Goal: Task Accomplishment & Management: Manage account settings

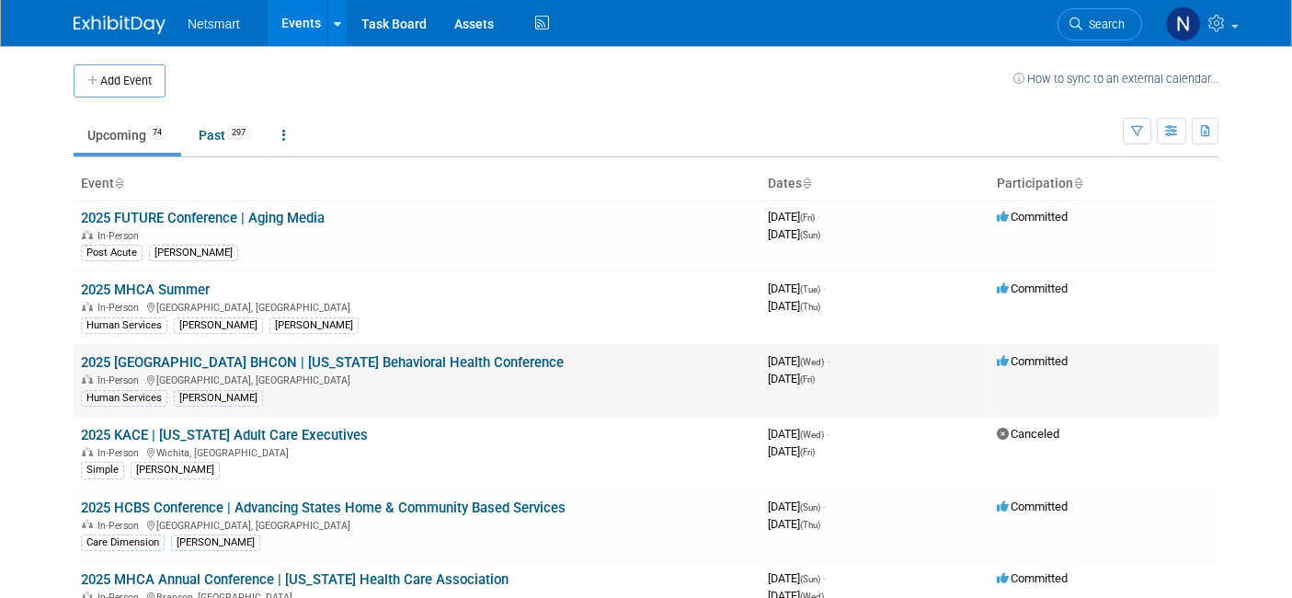
click at [407, 360] on link "2025 [GEOGRAPHIC_DATA] BHCON | [US_STATE] Behavioral Health Conference" at bounding box center [322, 362] width 483 height 17
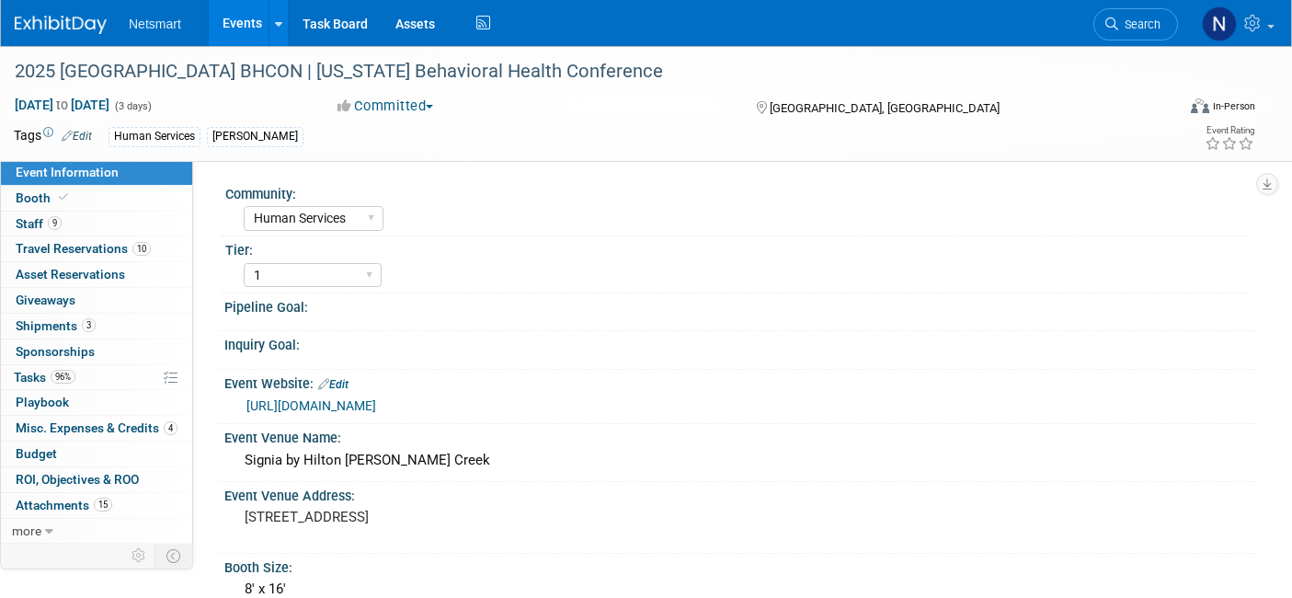
select select "Human Services"
select select "1"
select select "Yes"
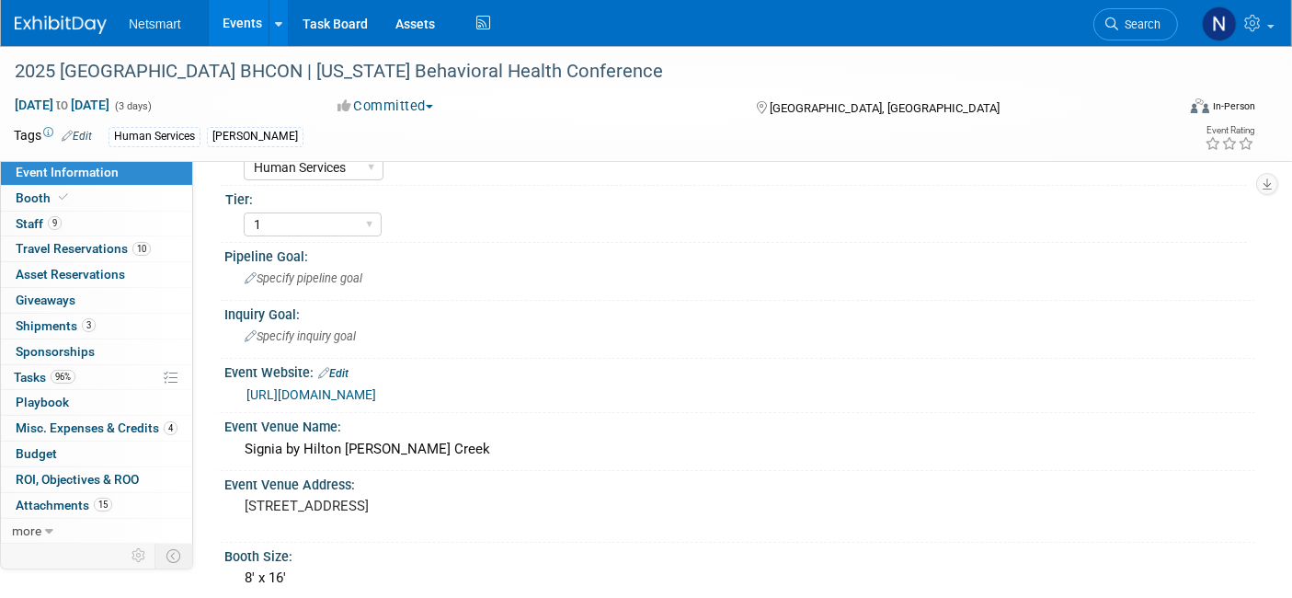
scroll to position [52, 0]
click at [110, 329] on link "3 Shipments 3" at bounding box center [96, 326] width 191 height 25
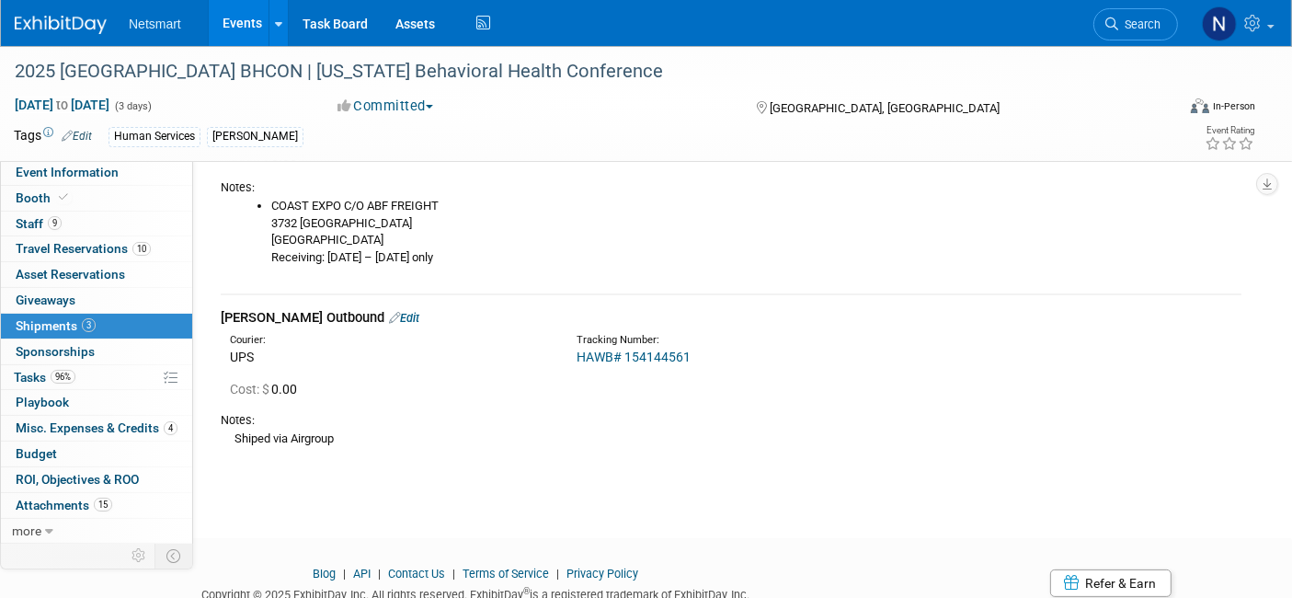
scroll to position [298, 0]
click at [1137, 26] on span "Search" at bounding box center [1139, 24] width 42 height 14
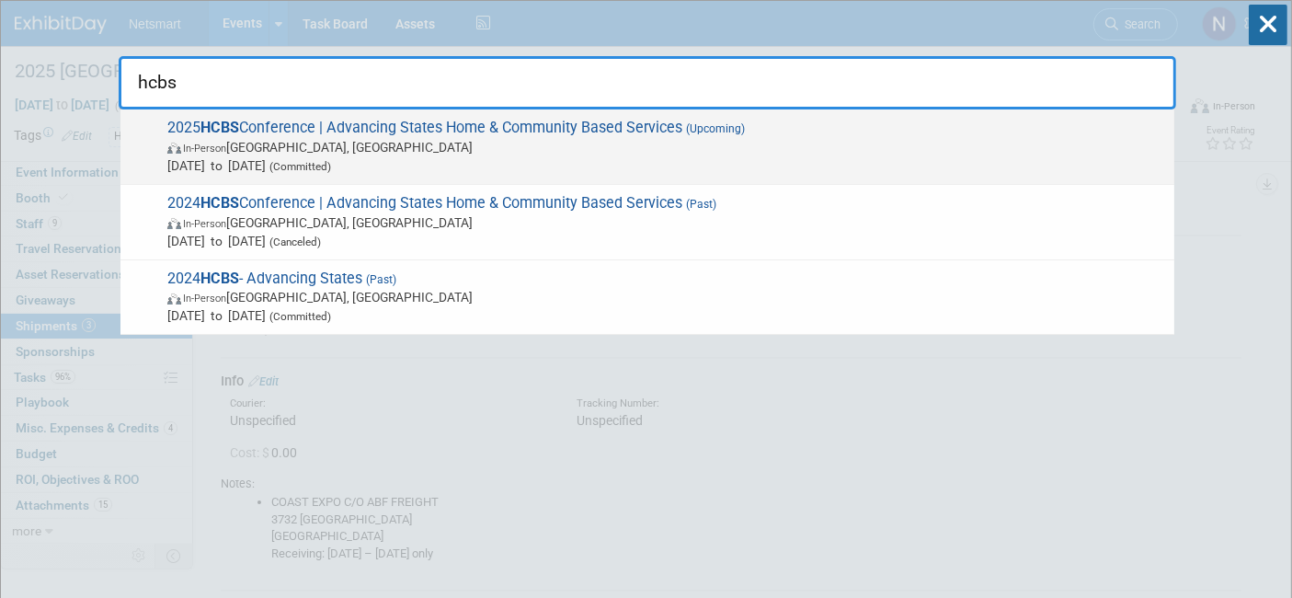
type input "hcbs"
click at [569, 149] on span "In-Person Baltimore, MD" at bounding box center [666, 147] width 998 height 18
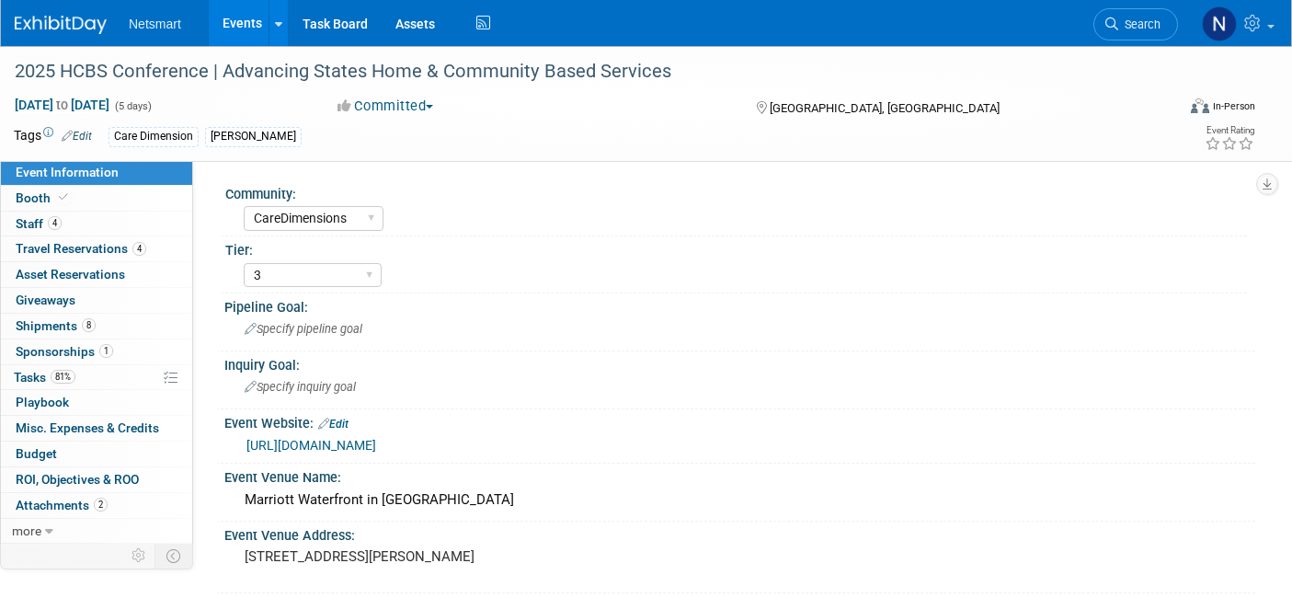
select select "CareDimensions"
select select "3"
click at [111, 424] on span "Misc. Expenses & Credits 0" at bounding box center [87, 427] width 143 height 15
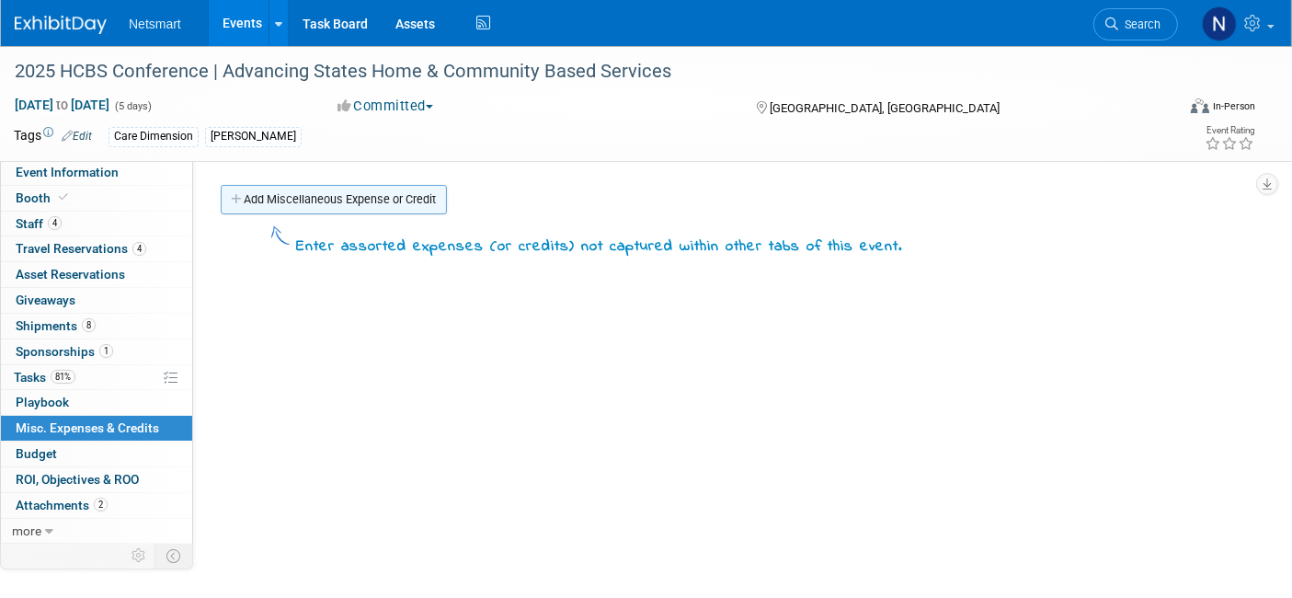
click at [345, 199] on link "Add Miscellaneous Expense or Credit" at bounding box center [334, 199] width 226 height 29
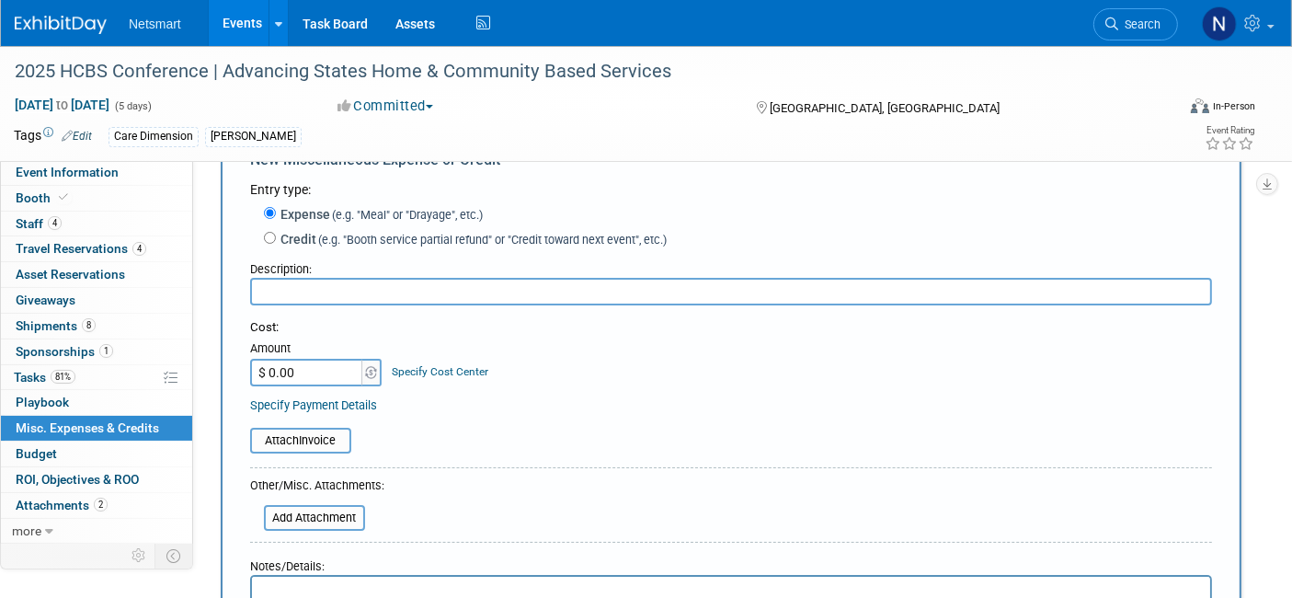
scroll to position [63, 0]
type input "Shepard Expo Late Arrival Fee"
click at [304, 385] on div "Cost: Amount $ 0.00 Specify Cost Center Cost Center -- Not Specified --" at bounding box center [731, 364] width 962 height 95
click at [307, 357] on input "$ 0.00" at bounding box center [307, 371] width 115 height 28
type input "$ 18.06"
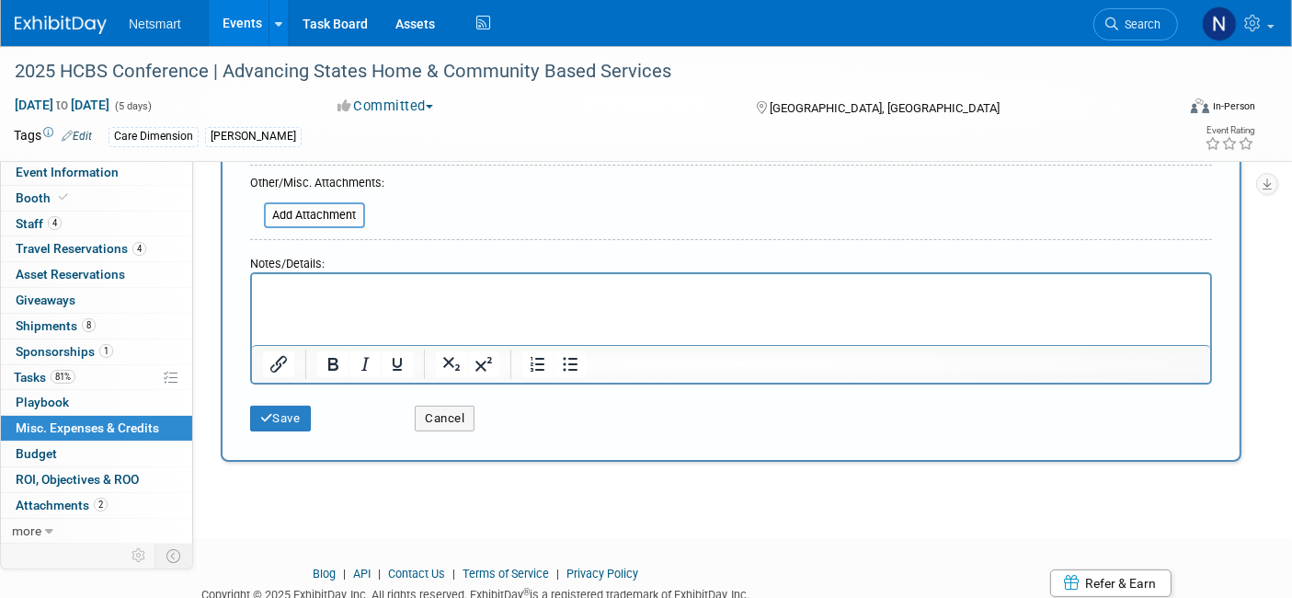
scroll to position [365, 0]
click at [292, 412] on button "Save" at bounding box center [280, 417] width 61 height 26
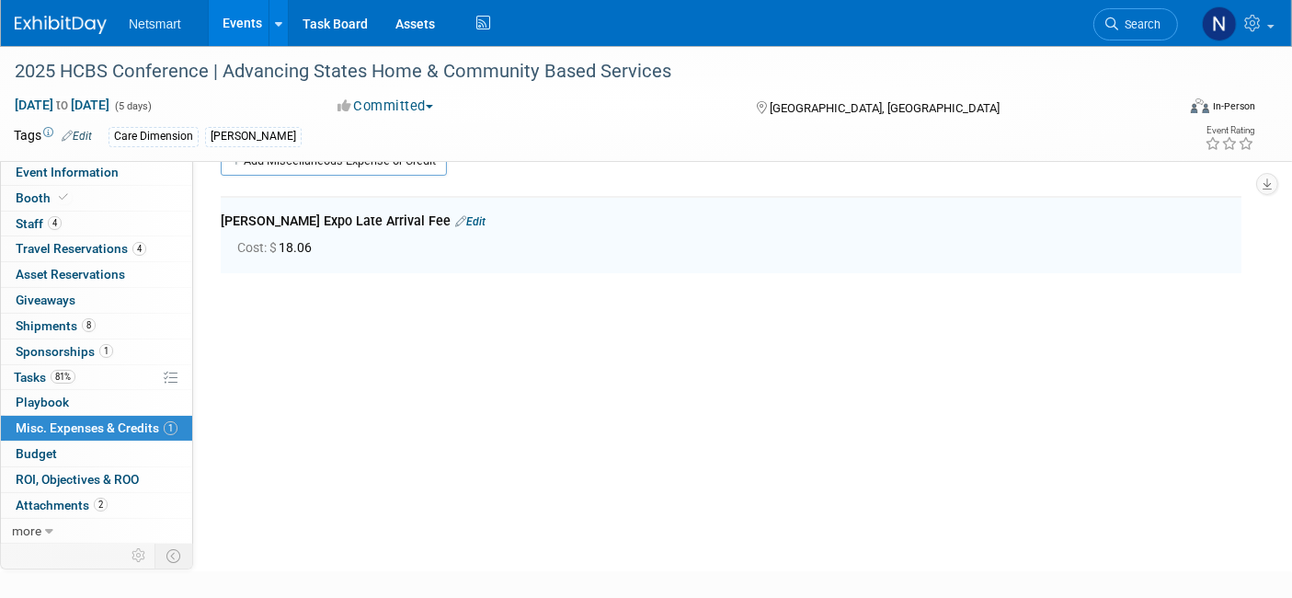
scroll to position [0, 0]
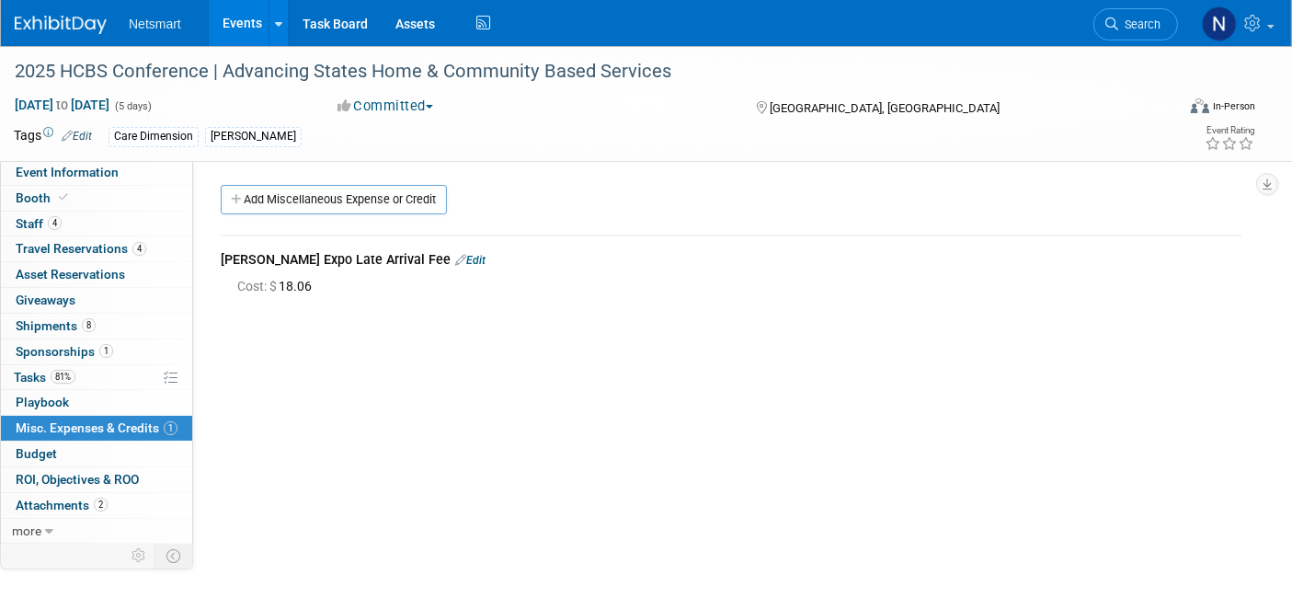
click at [455, 258] on link "Edit" at bounding box center [470, 260] width 30 height 13
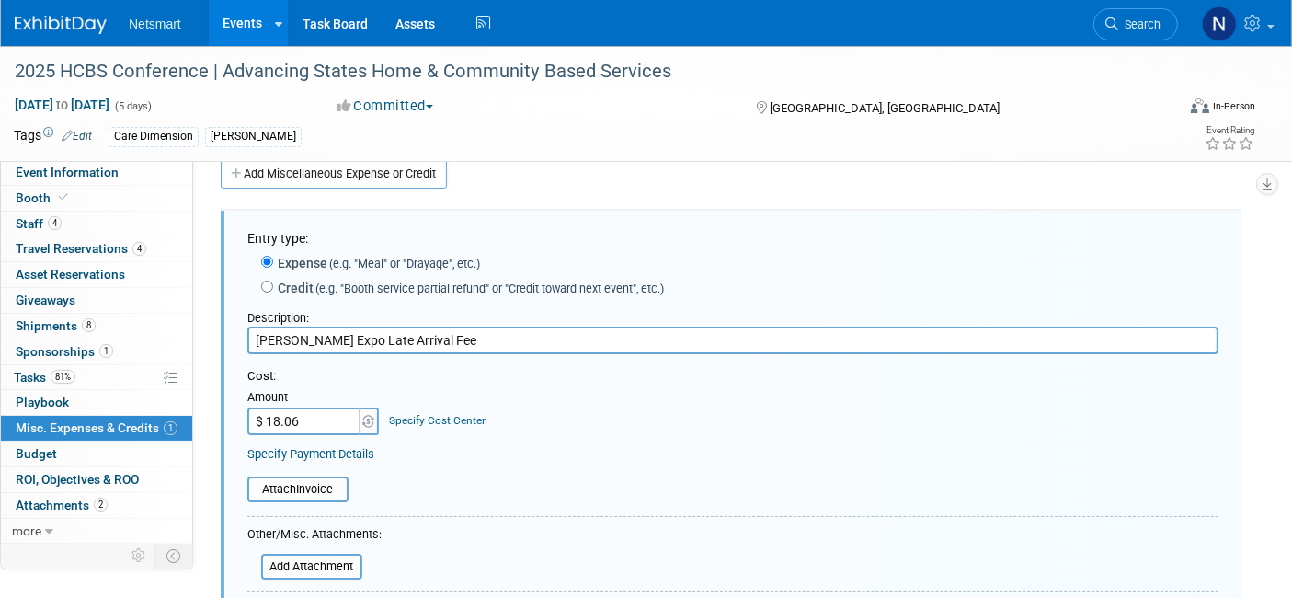
scroll to position [259, 0]
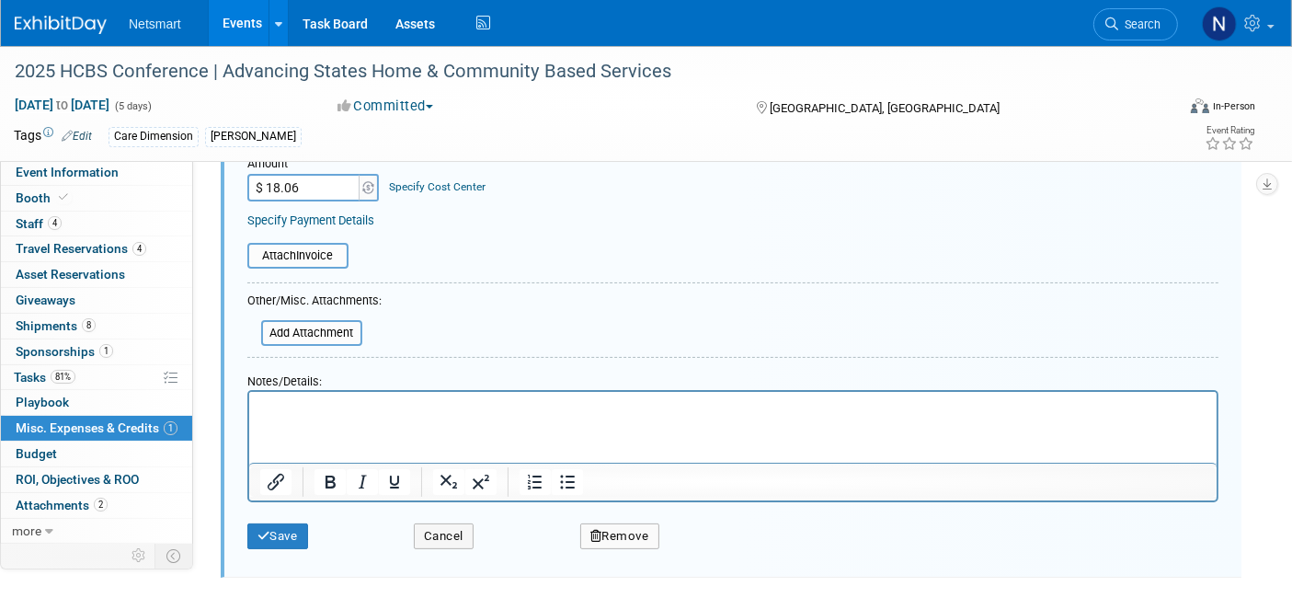
click at [406, 418] on html at bounding box center [732, 405] width 968 height 26
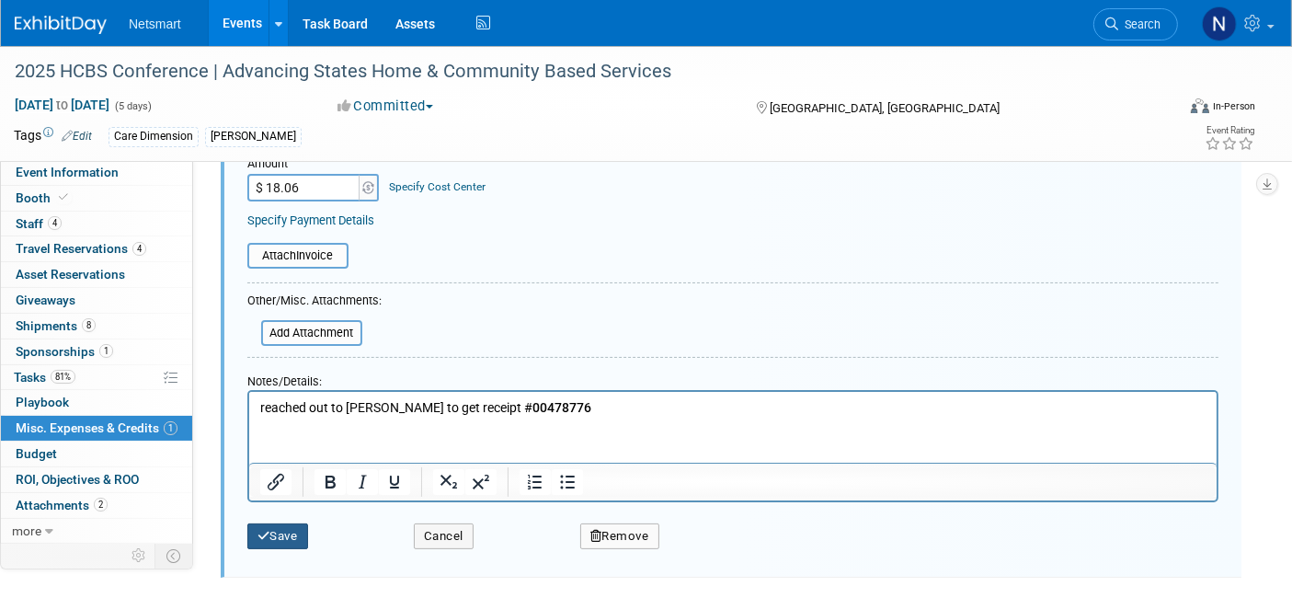
click at [289, 531] on button "Save" at bounding box center [277, 536] width 61 height 26
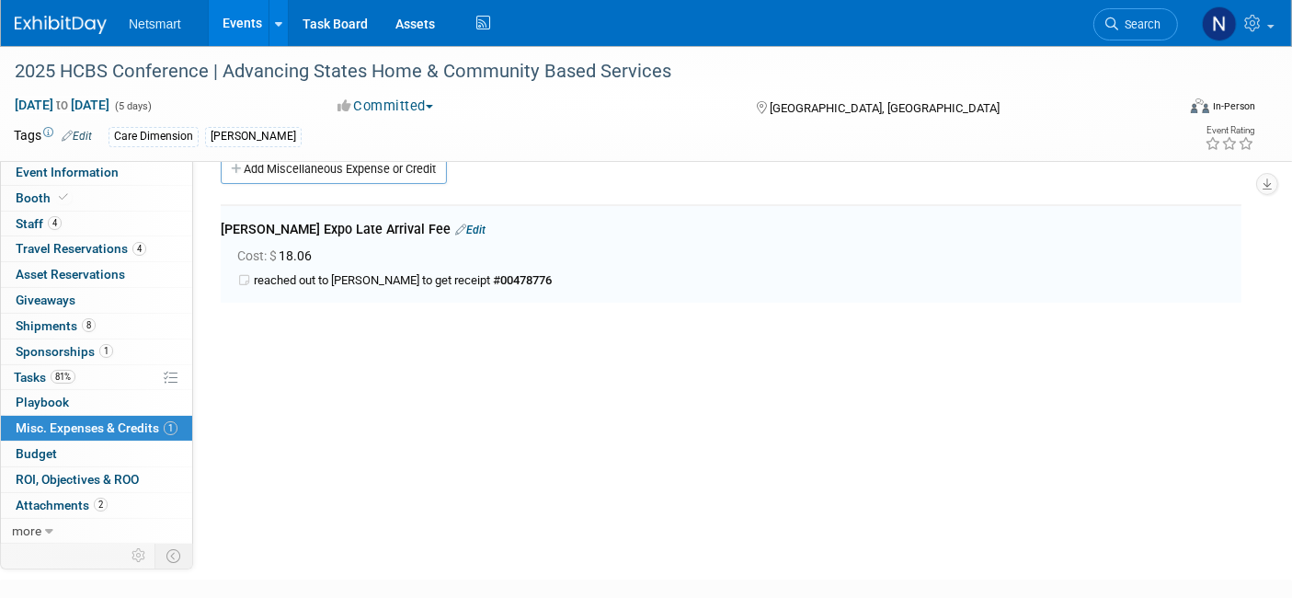
scroll to position [26, 0]
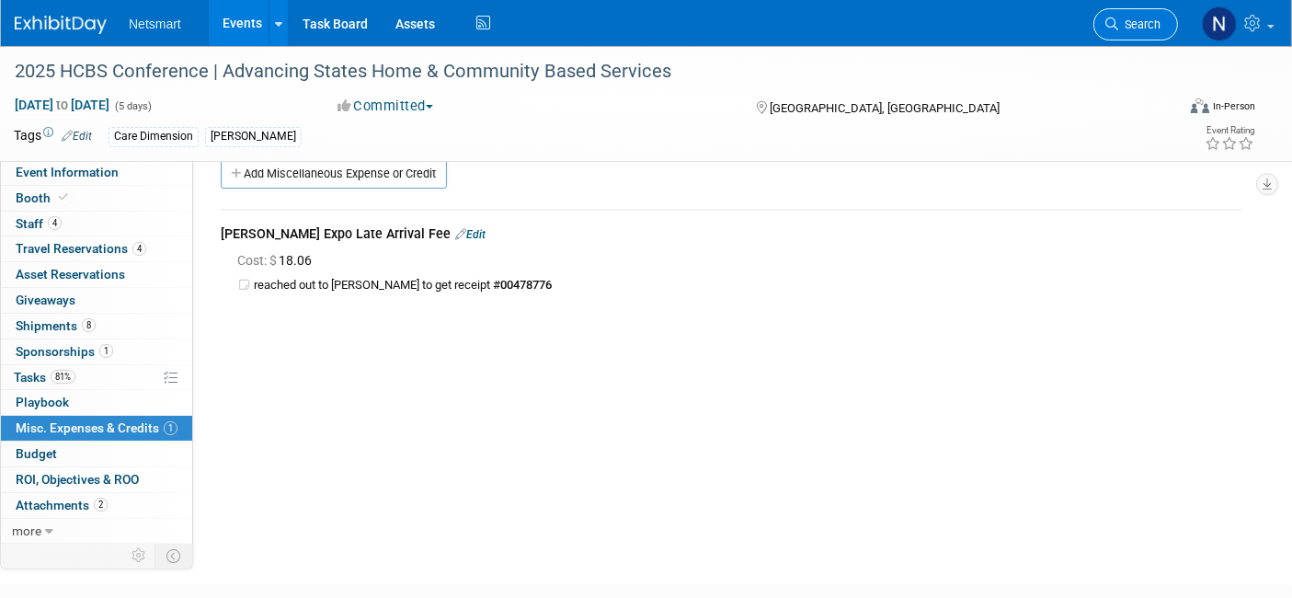
click at [1155, 35] on link "Search" at bounding box center [1136, 24] width 85 height 32
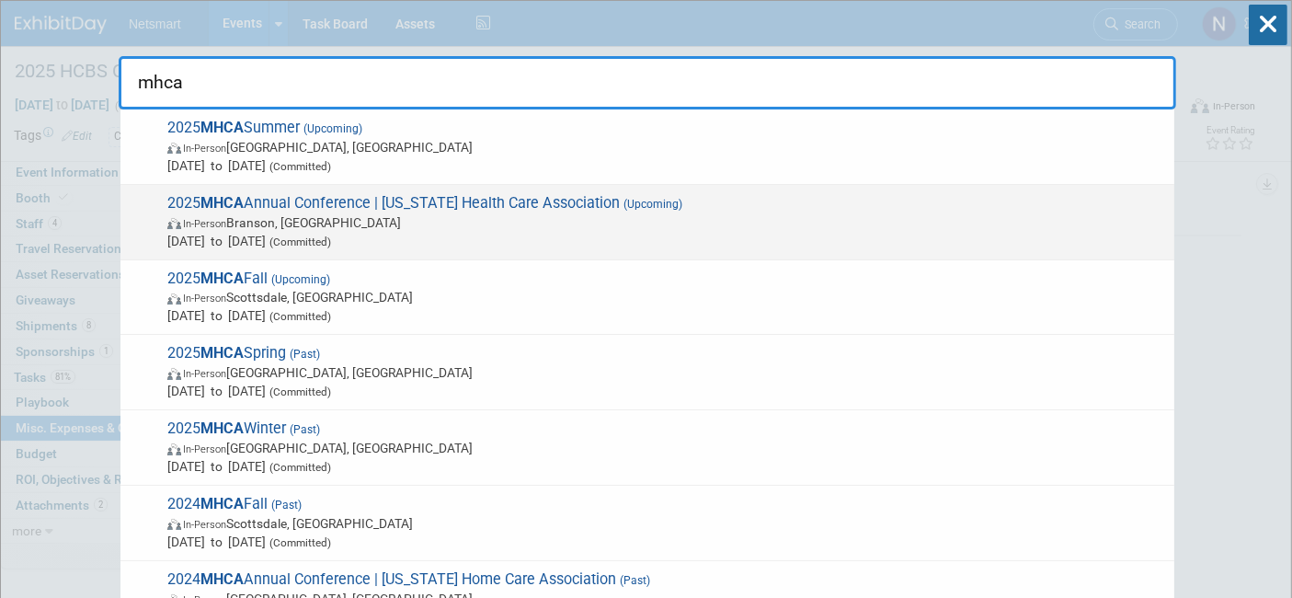
type input "mhca"
click at [551, 185] on div "2025 MHCA Annual Conference | Missouri Health Care Association (Upcoming) In-Pe…" at bounding box center [647, 222] width 1054 height 75
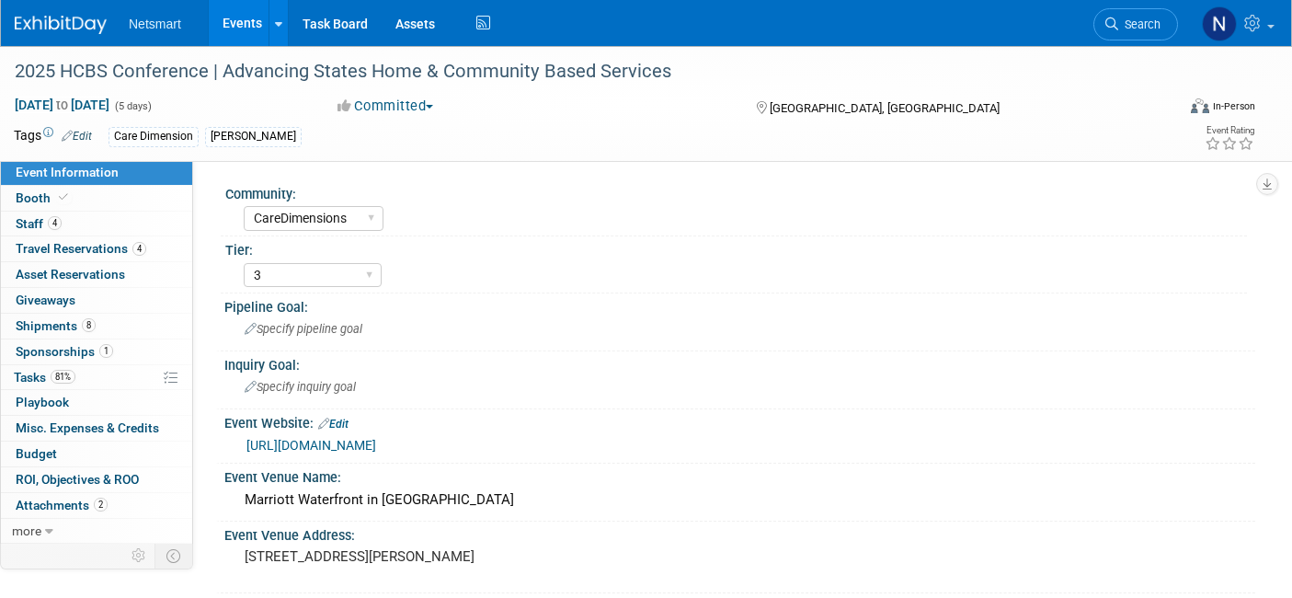
select select "CareDimensions"
select select "3"
click at [57, 314] on link "8 Shipments 8" at bounding box center [96, 326] width 191 height 25
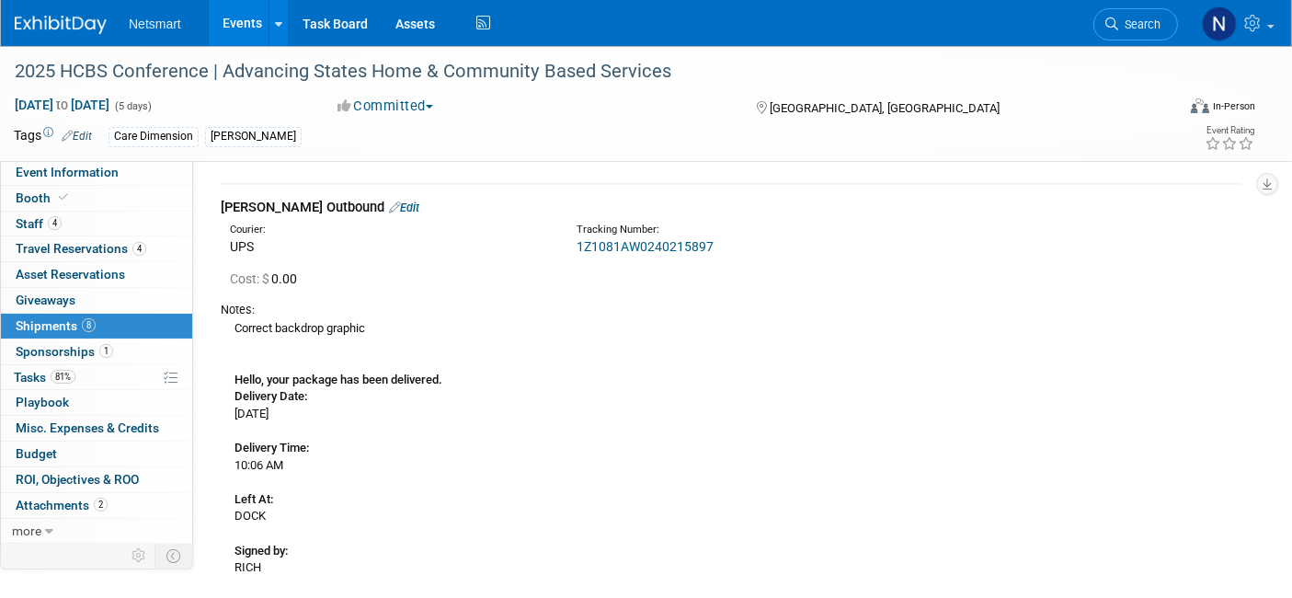
scroll to position [1767, 0]
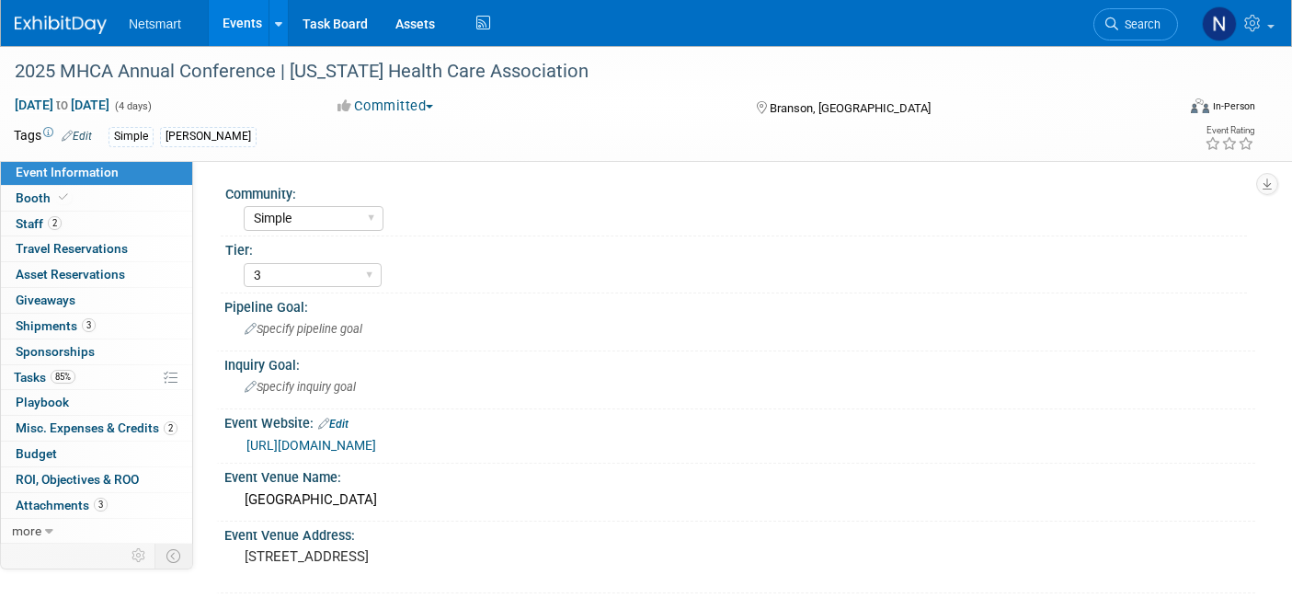
select select "Simple"
select select "3"
select select "No"
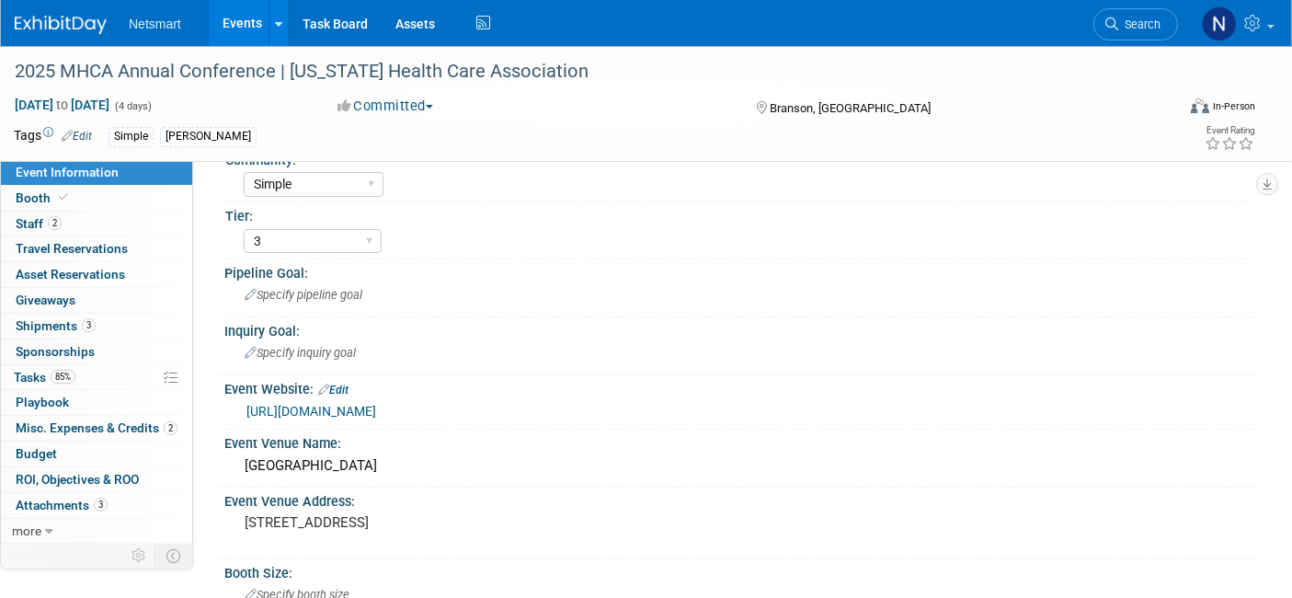
scroll to position [34, 0]
click at [93, 327] on span "3" at bounding box center [89, 325] width 14 height 14
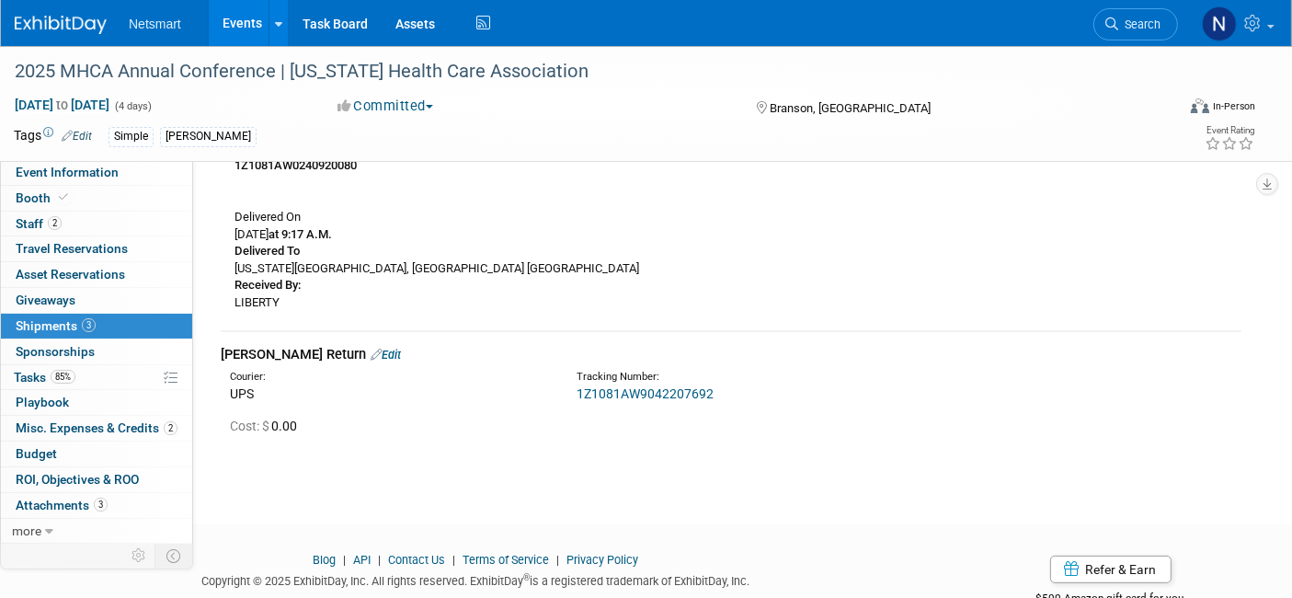
scroll to position [585, 0]
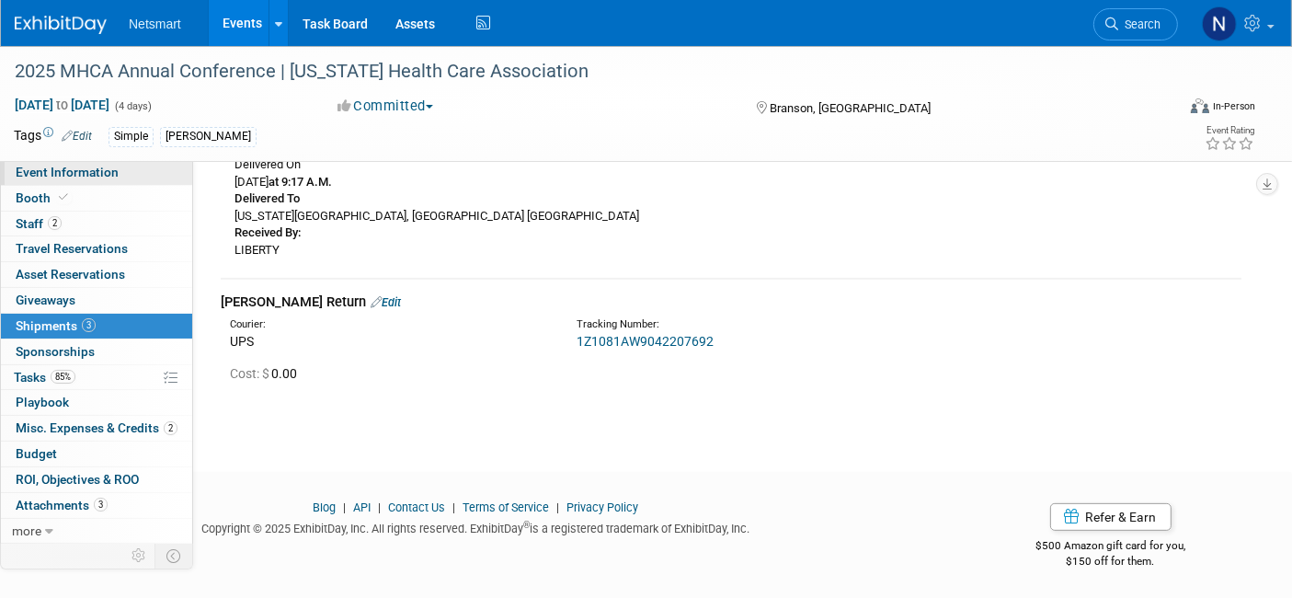
click at [131, 178] on link "Event Information" at bounding box center [96, 172] width 191 height 25
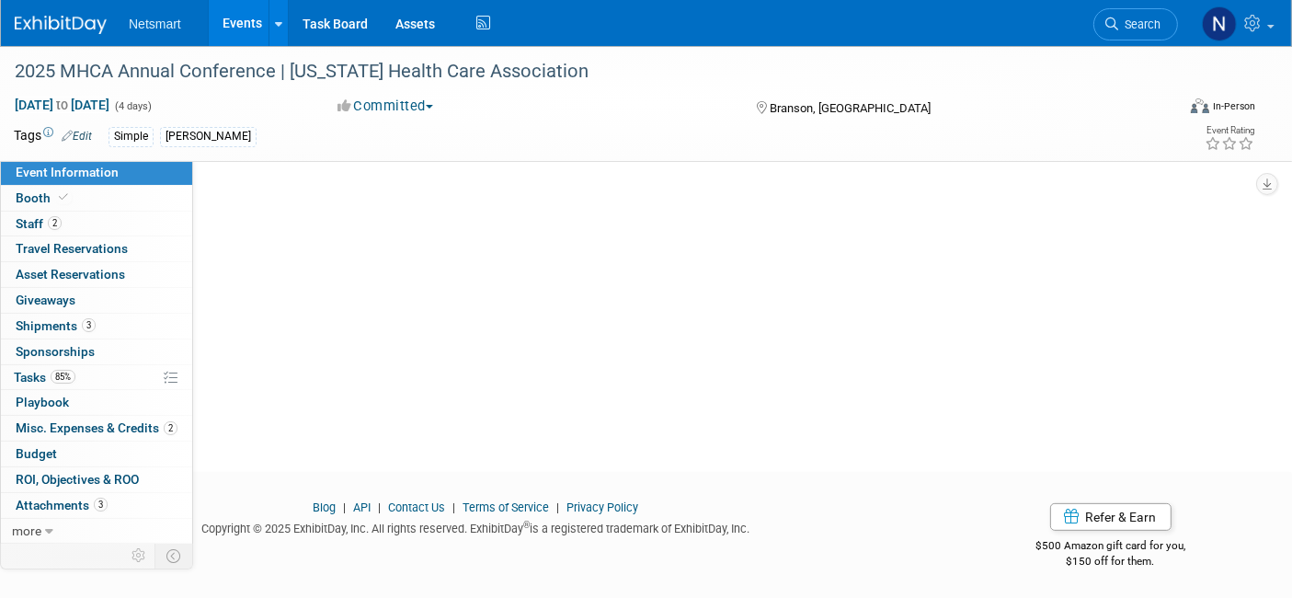
scroll to position [0, 0]
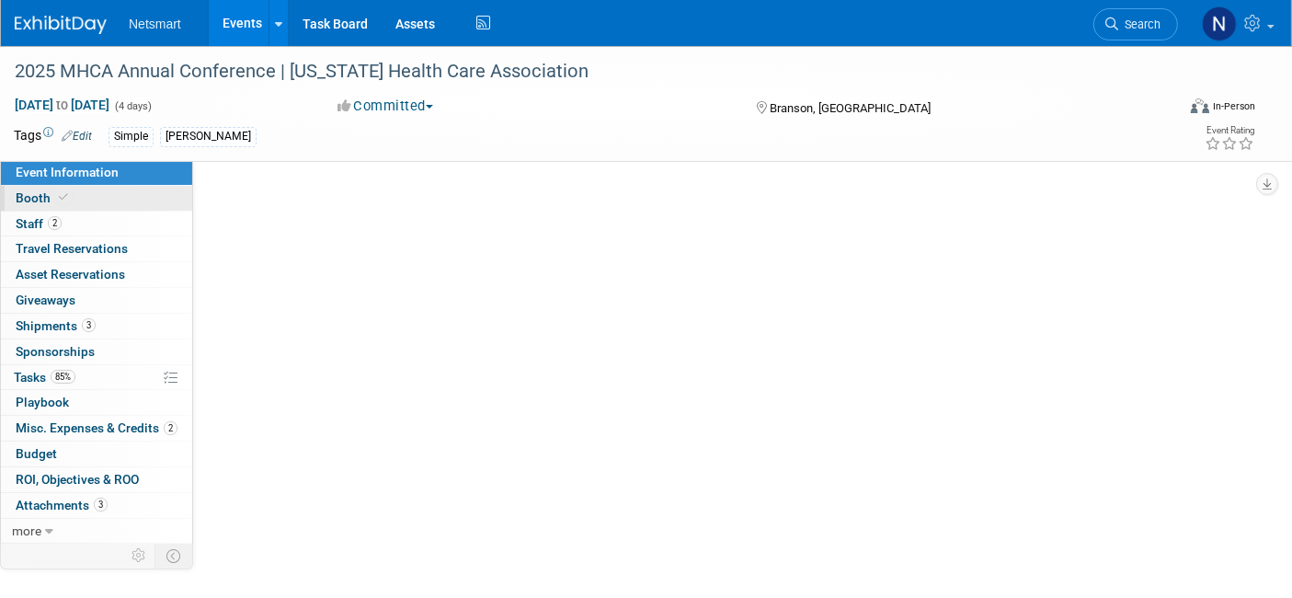
select select "Simple"
select select "3"
select select "No"
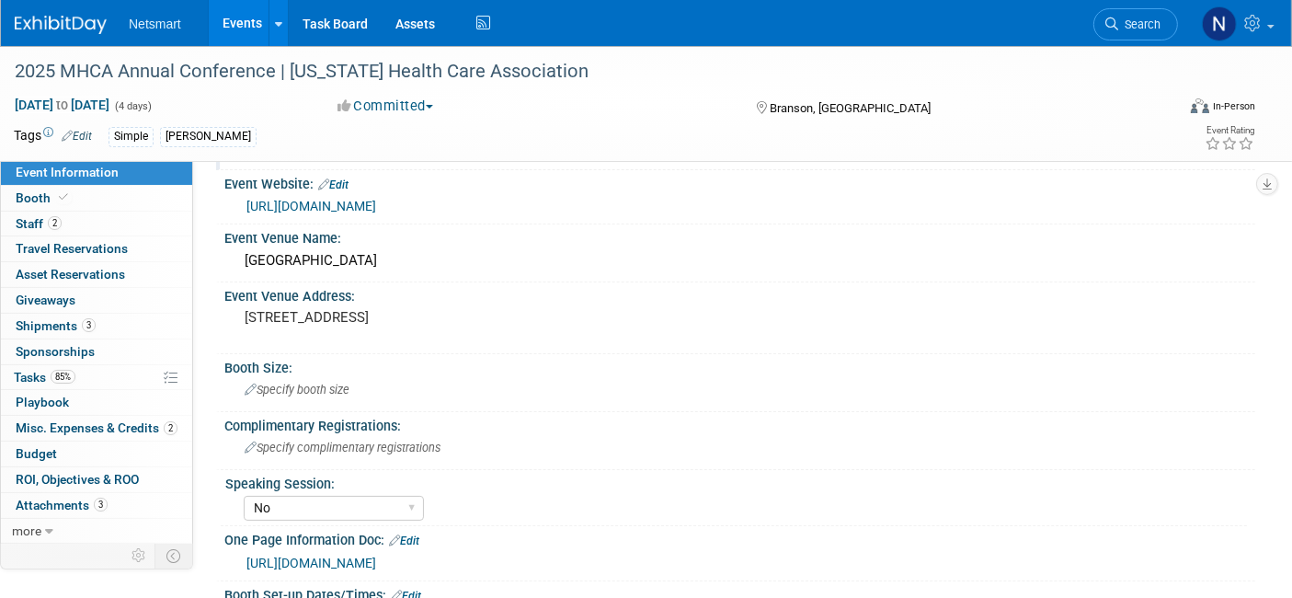
scroll to position [243, 0]
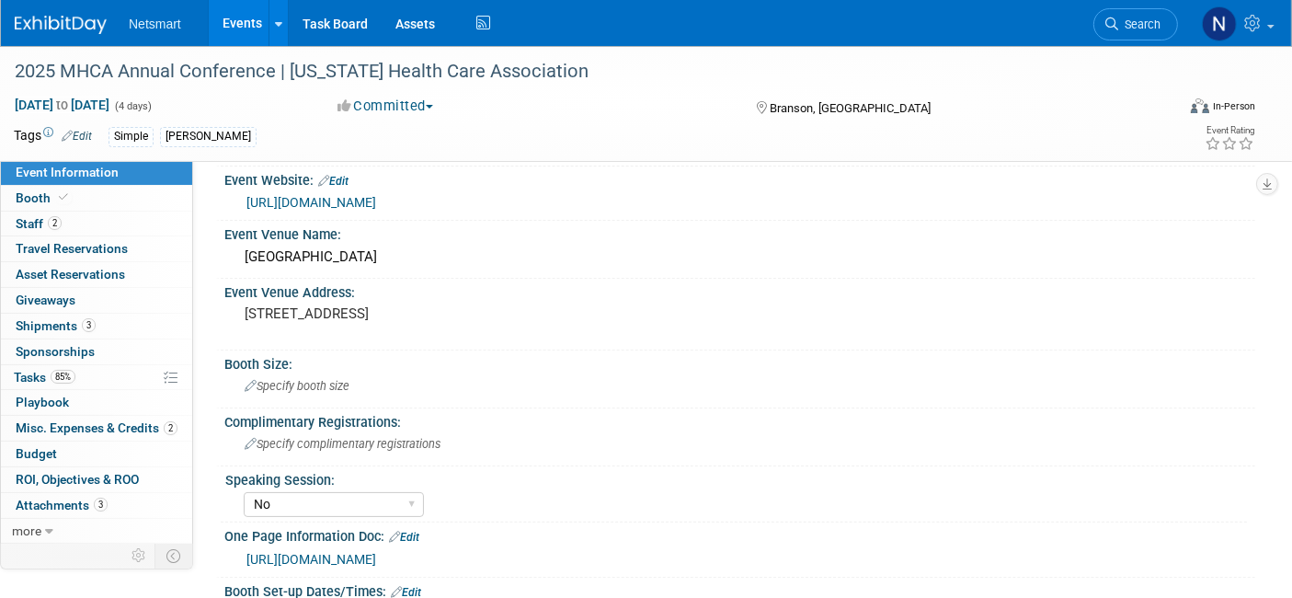
click at [376, 552] on link "https://ntst.sharepoint.com/:w:/s/2025Post-AcuteTradeShows/Ef4APuvuxfNBn39TZmiF…" at bounding box center [312, 559] width 130 height 15
click at [89, 379] on link "85% Tasks 85%" at bounding box center [96, 377] width 191 height 25
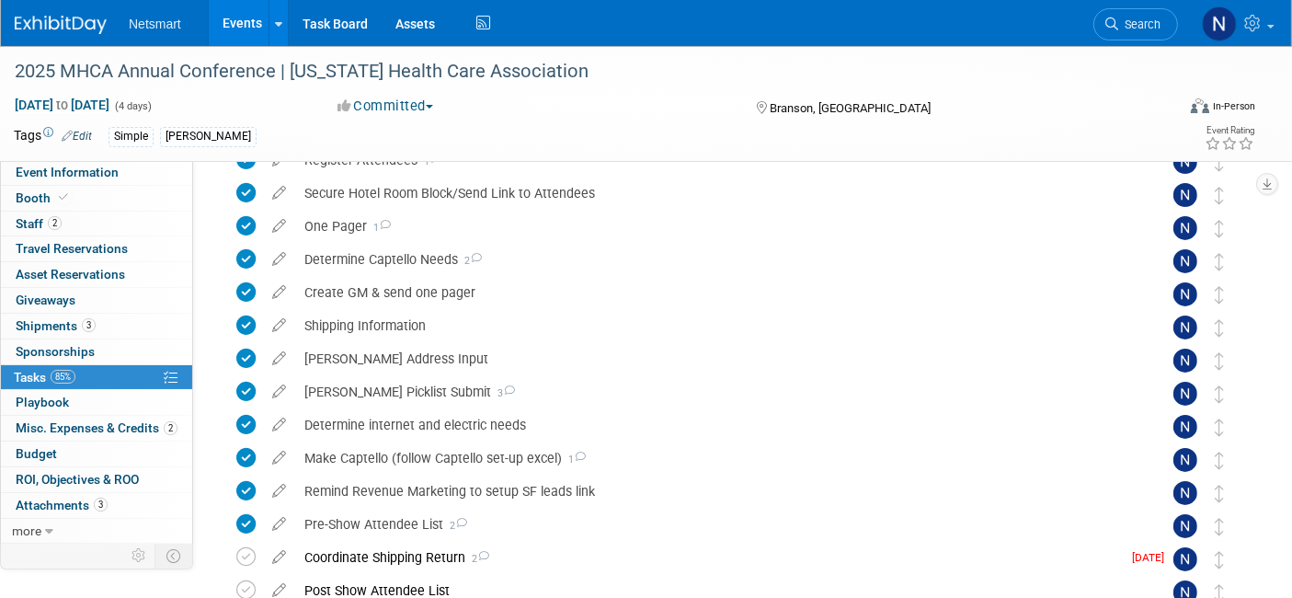
scroll to position [327, 0]
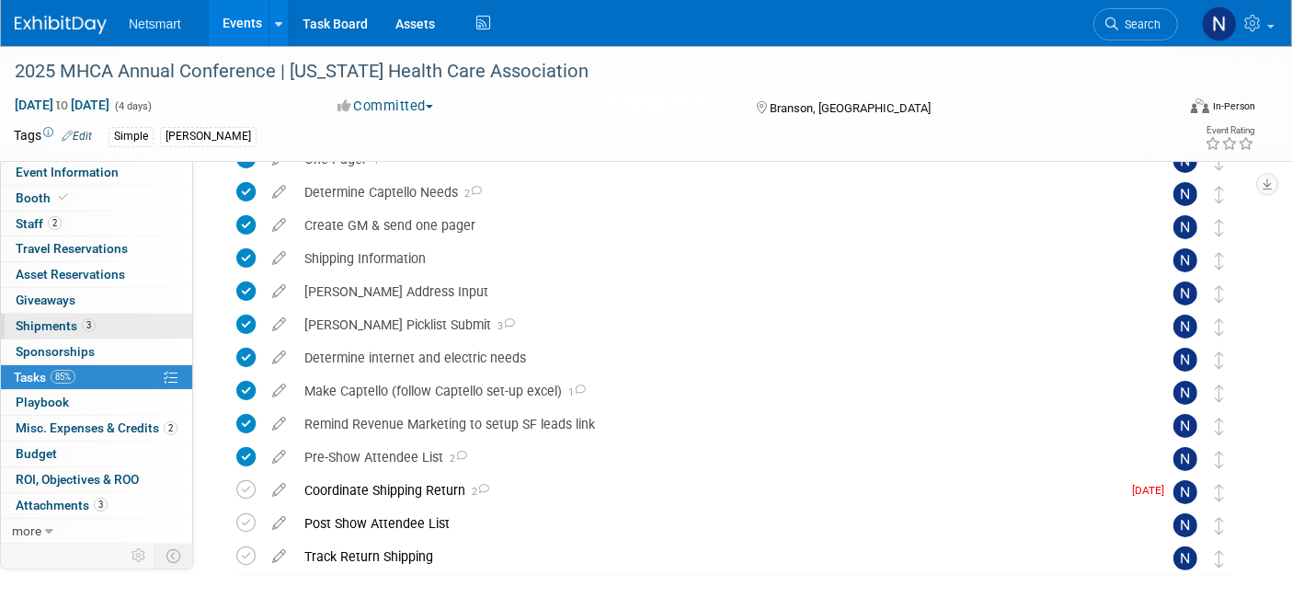
click at [95, 325] on link "3 Shipments 3" at bounding box center [96, 326] width 191 height 25
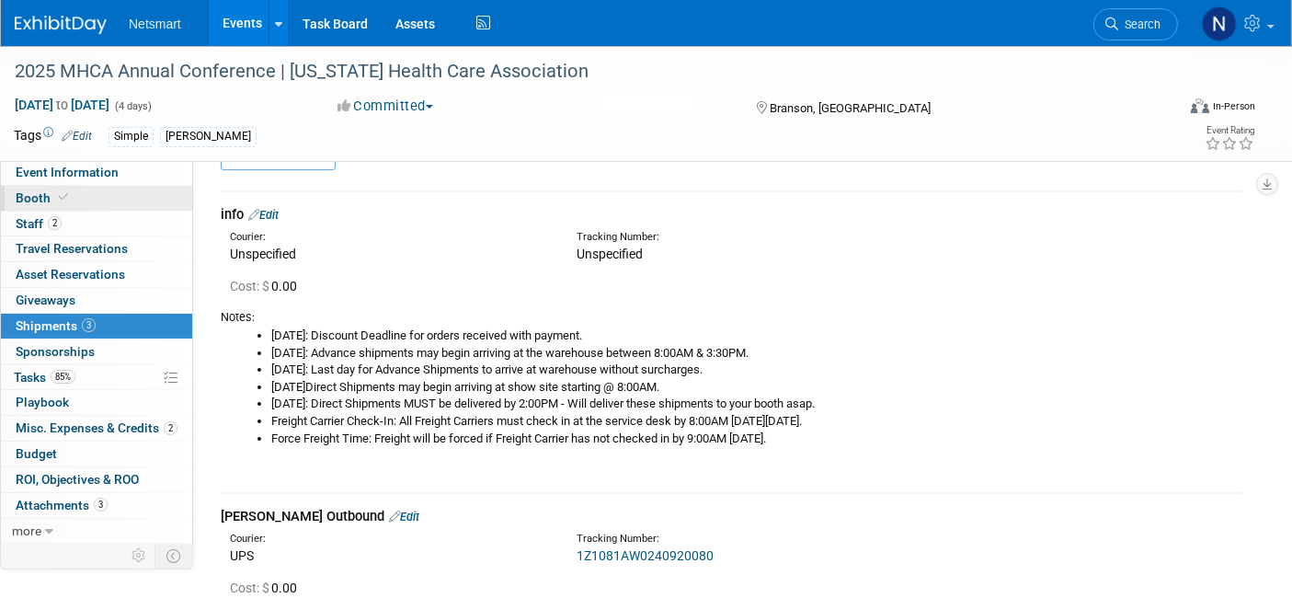
scroll to position [0, 0]
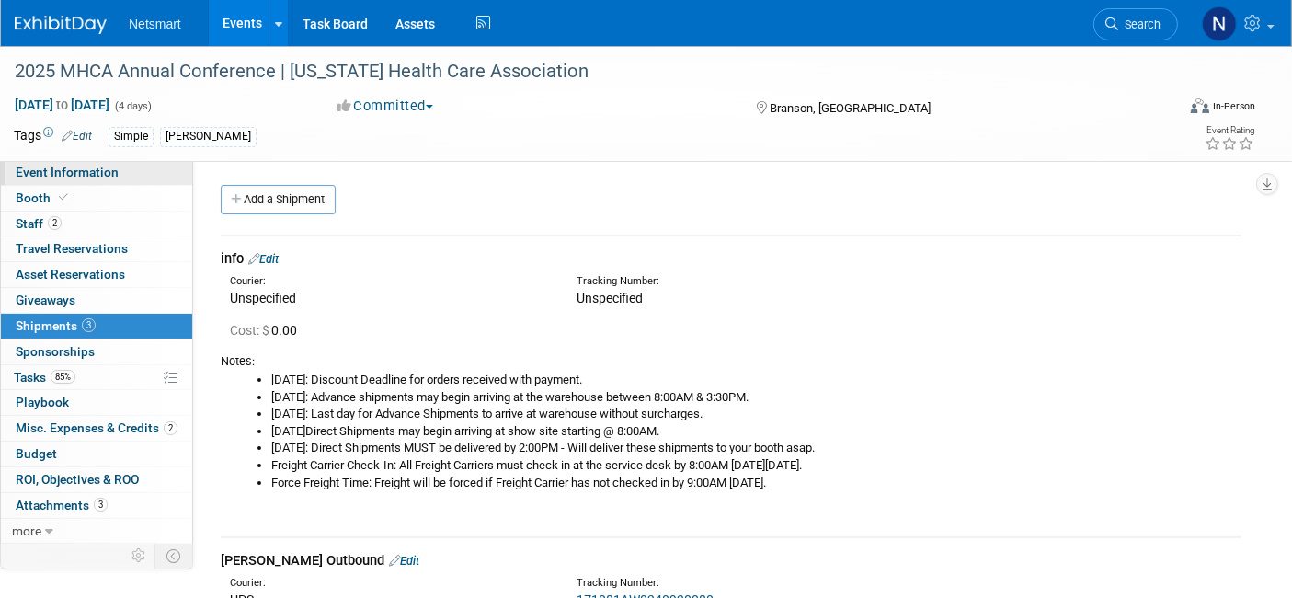
click at [84, 177] on span "Event Information" at bounding box center [67, 172] width 103 height 15
select select "Simple"
select select "3"
select select "No"
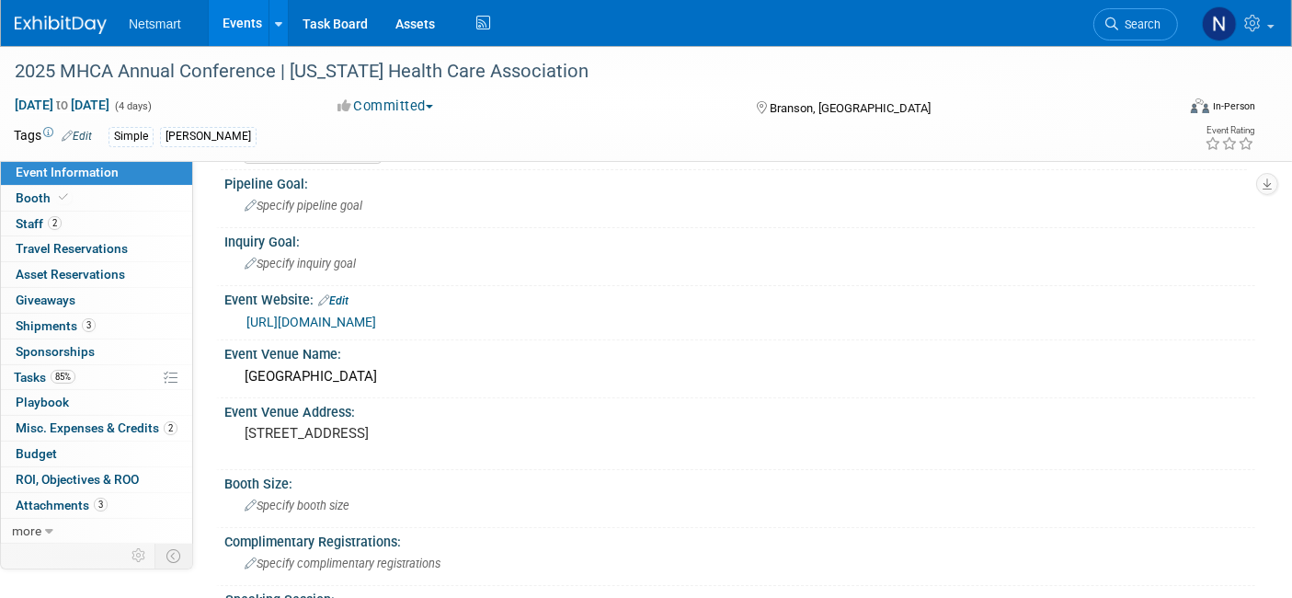
scroll to position [124, 0]
click at [331, 370] on div "Branson Convention Center" at bounding box center [739, 375] width 1003 height 29
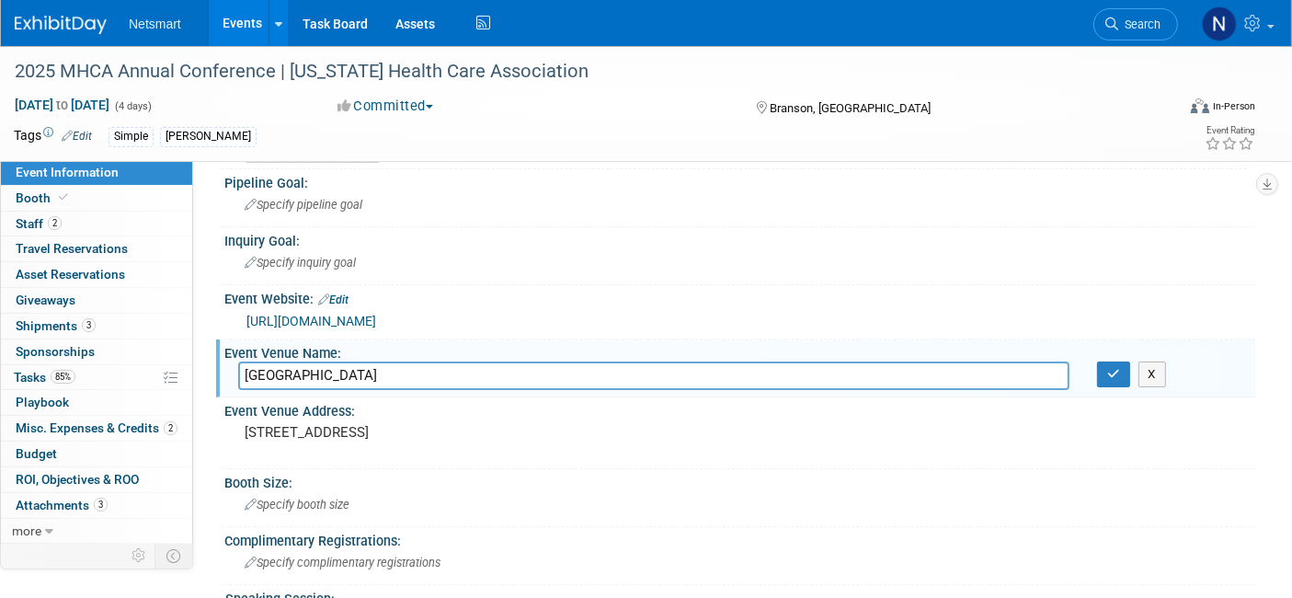
click at [331, 370] on input "Branson Convention Center" at bounding box center [653, 375] width 831 height 29
click at [336, 377] on input "Branson Convention Center" at bounding box center [653, 375] width 831 height 29
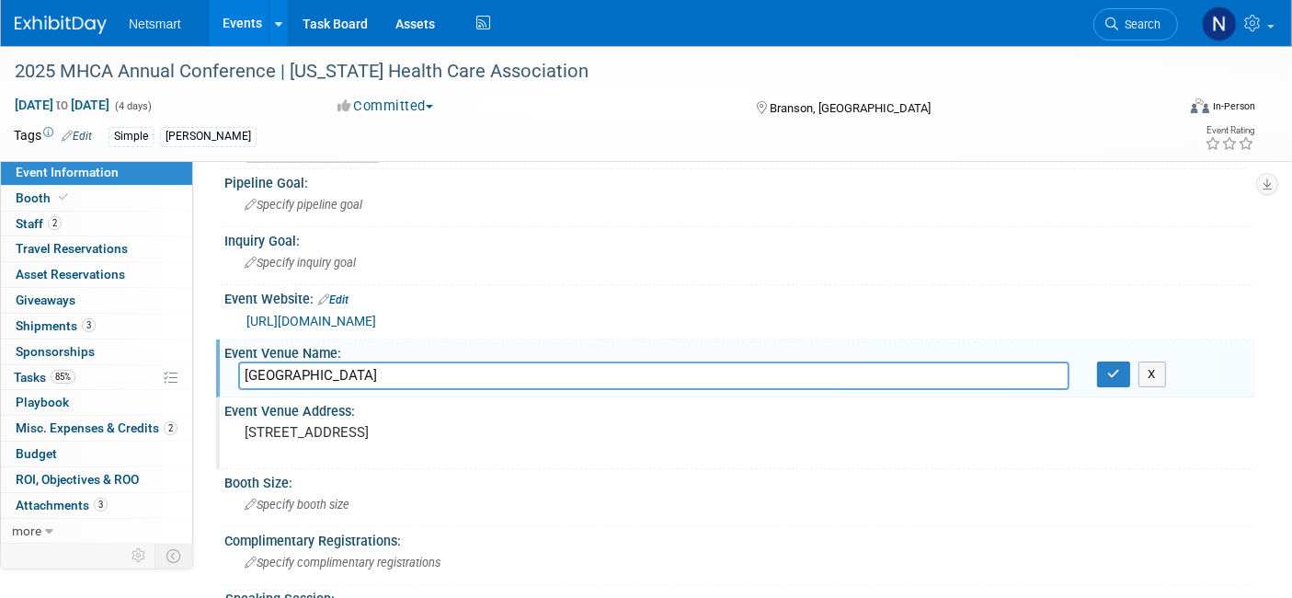
click at [326, 430] on pre "200 S Sycamore St, Branson, MO 65616" at bounding box center [439, 432] width 389 height 17
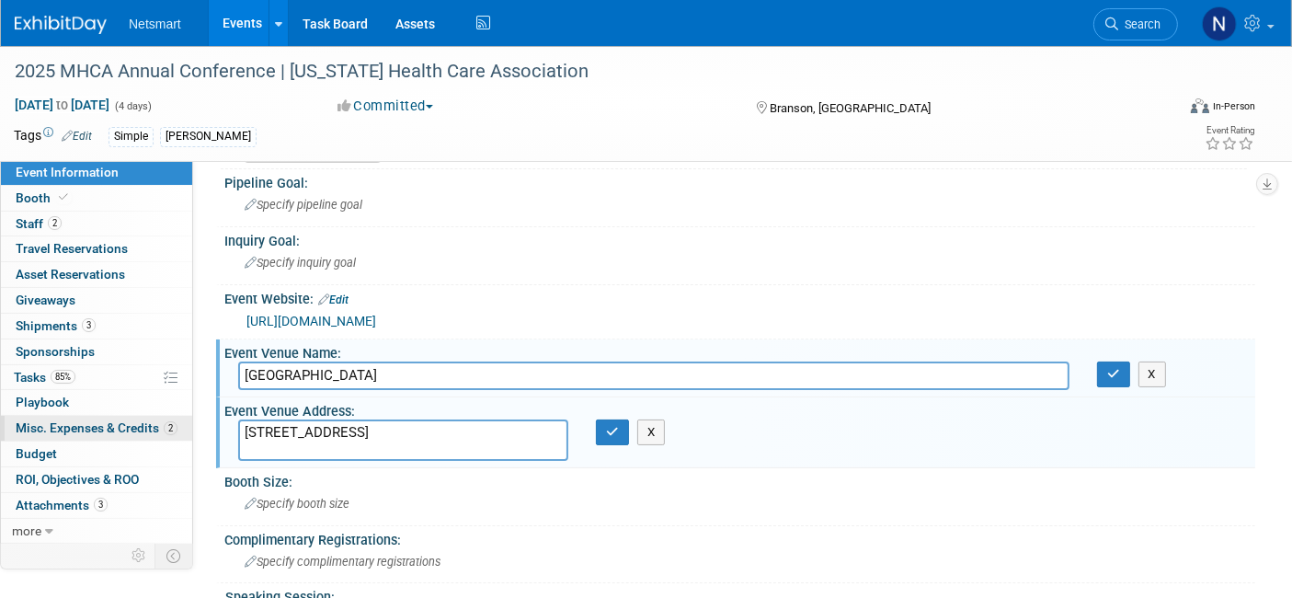
drag, startPoint x: 357, startPoint y: 425, endPoint x: 170, endPoint y: 432, distance: 186.9
click at [170, 432] on div "Event Information Event Info Booth Booth 2 Staff 2 Staff 0 Travel Reservations …" at bounding box center [646, 475] width 1292 height 1106
click at [393, 430] on textarea "200 S Sycamore St, Branson, MO 65616" at bounding box center [403, 439] width 330 height 41
click at [463, 424] on textarea "200 S Sycamore St, Branson, MO 65616" at bounding box center [403, 439] width 330 height 41
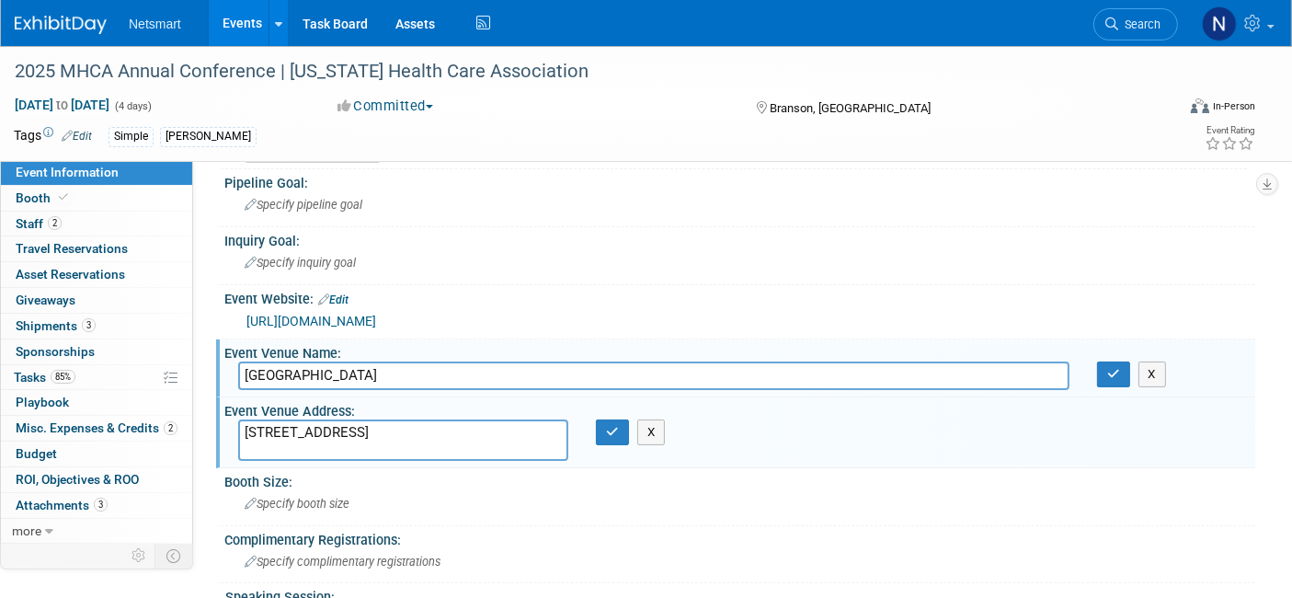
click at [463, 424] on textarea "200 S Sycamore St, Branson, MO 65616" at bounding box center [403, 439] width 330 height 41
click at [110, 333] on link "3 Shipments 3" at bounding box center [96, 326] width 191 height 25
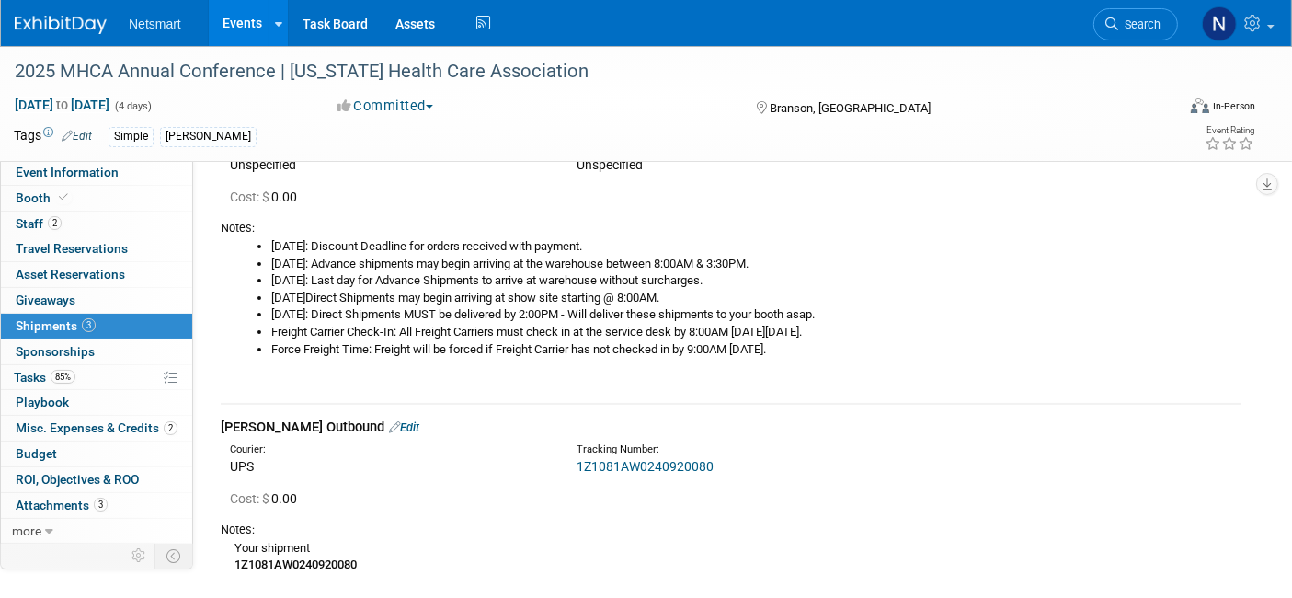
scroll to position [136, 0]
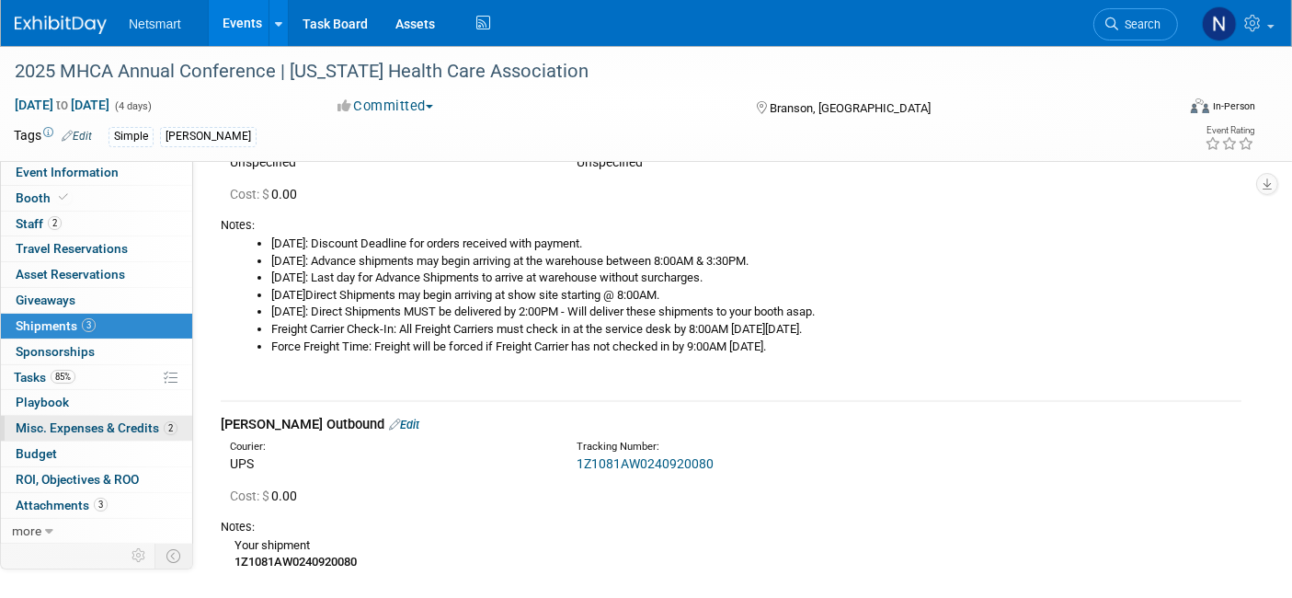
click at [89, 430] on span "Misc. Expenses & Credits 2" at bounding box center [97, 427] width 162 height 15
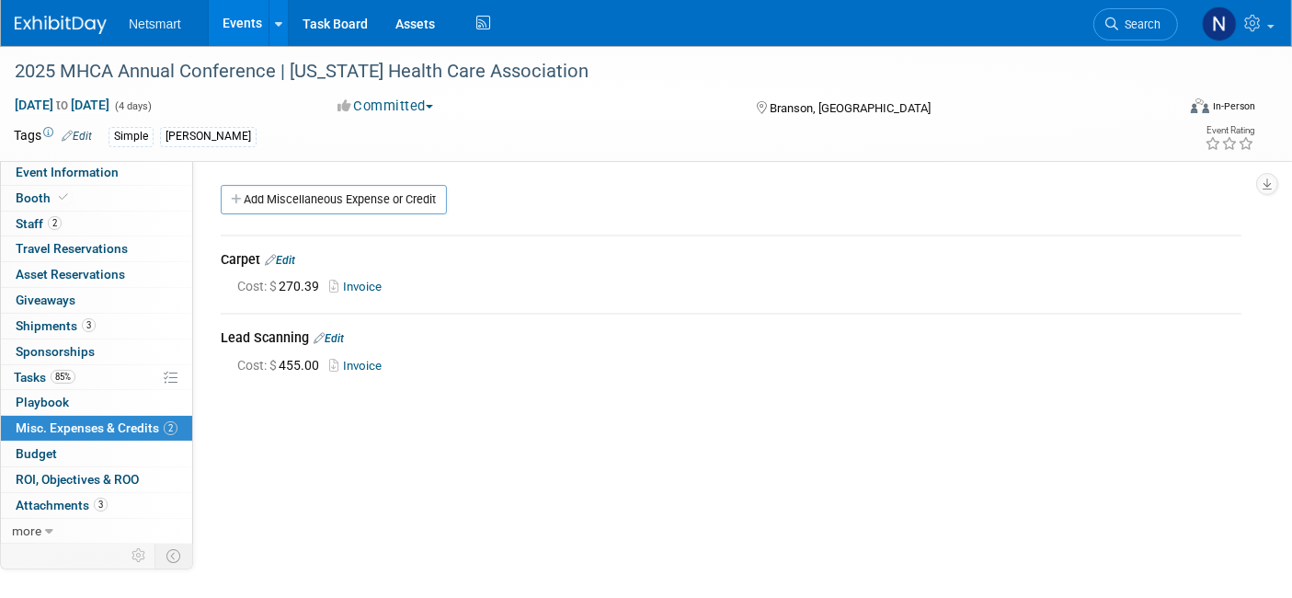
scroll to position [24, 0]
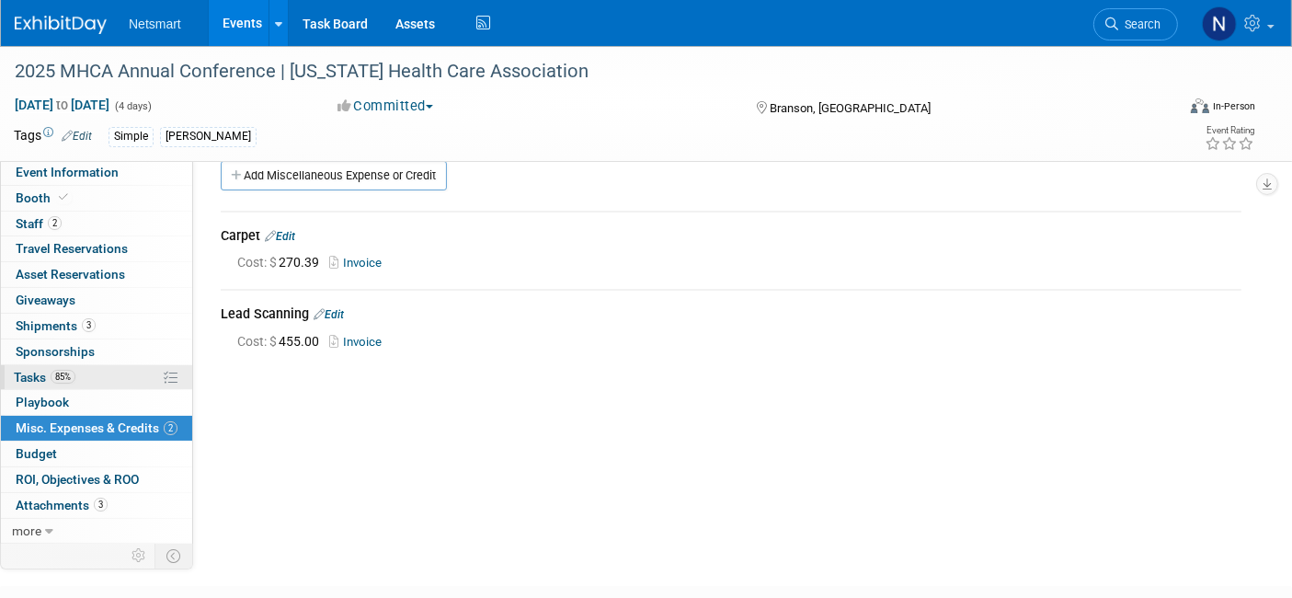
click at [70, 374] on span "85%" at bounding box center [63, 377] width 25 height 14
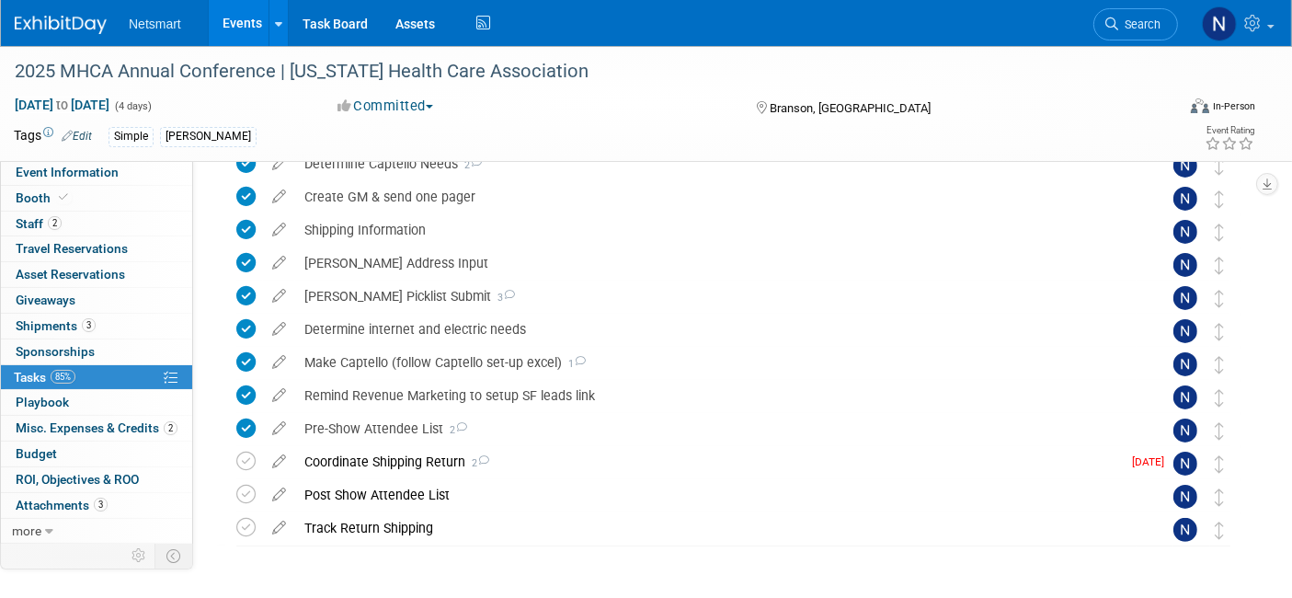
scroll to position [357, 0]
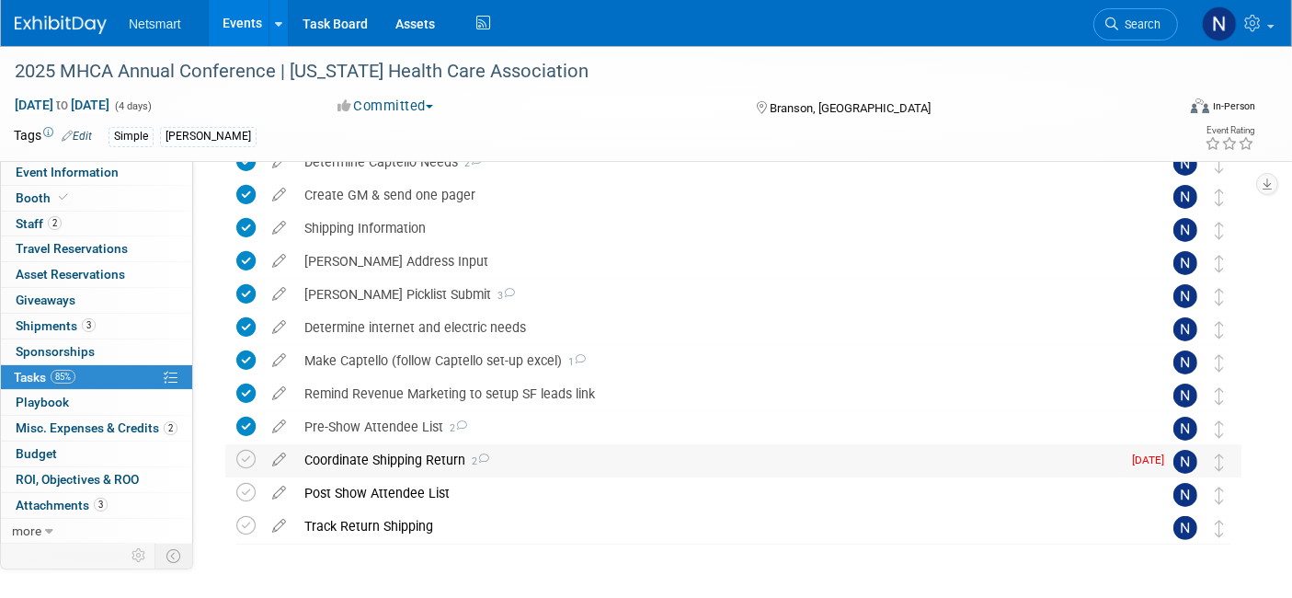
click at [405, 458] on div "Coordinate Shipping Return 2" at bounding box center [708, 459] width 826 height 31
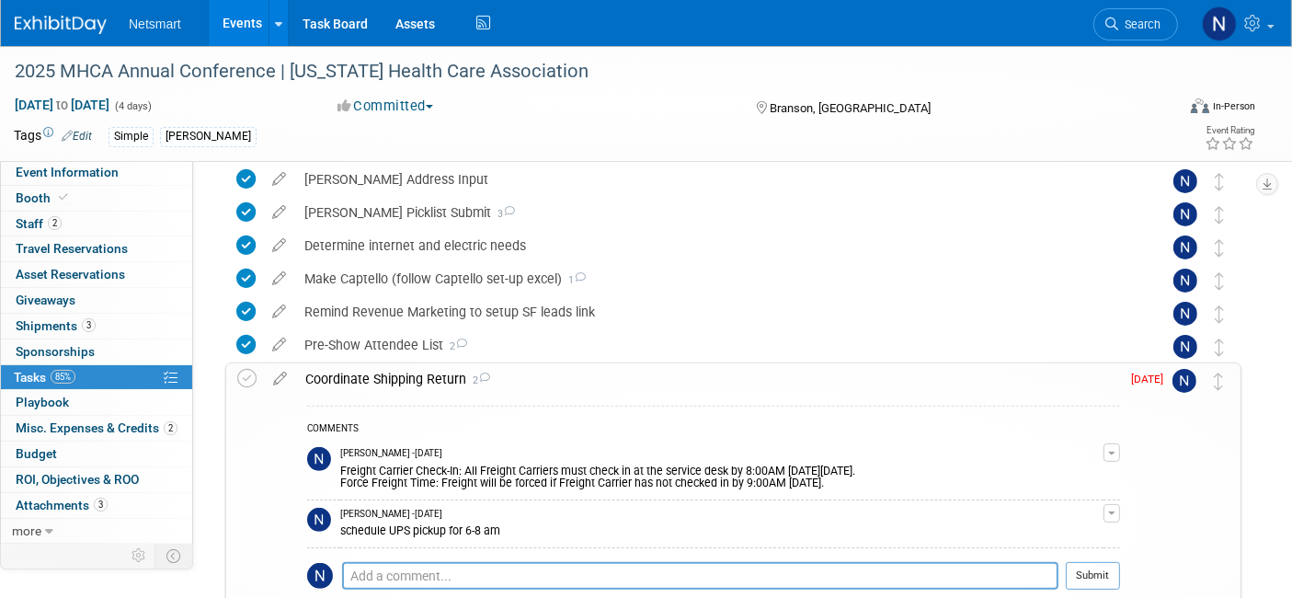
scroll to position [441, 0]
click at [483, 569] on textarea at bounding box center [700, 574] width 717 height 28
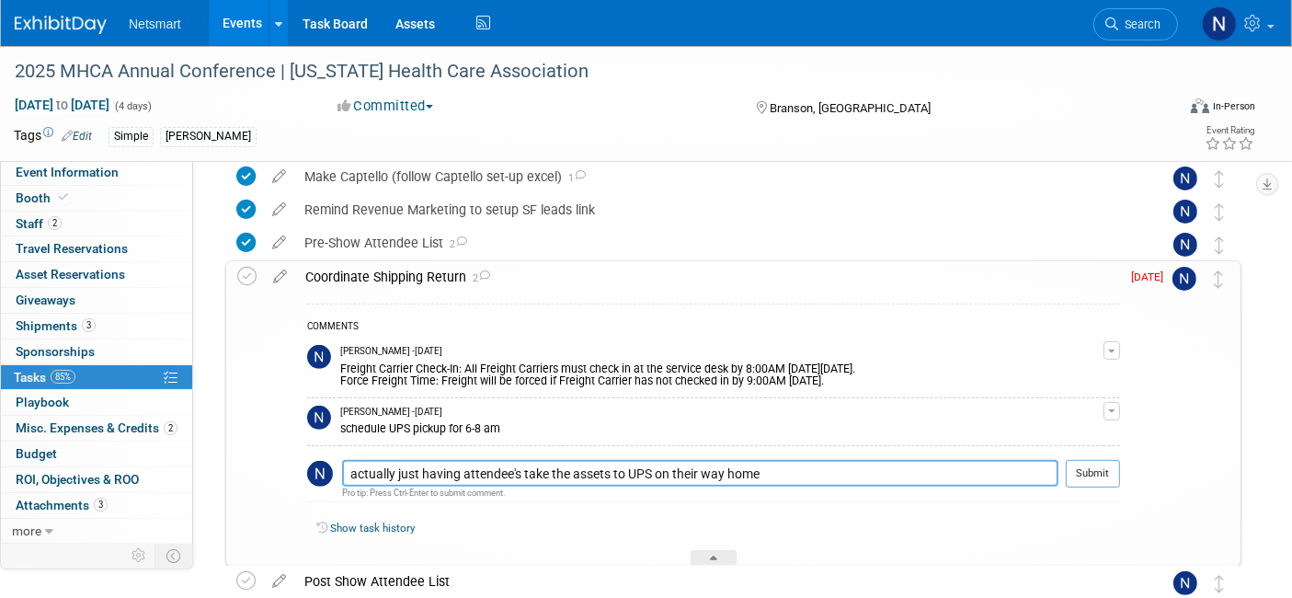
scroll to position [543, 0]
type textarea "actually just having attendee's take the assets to UPS on their way home"
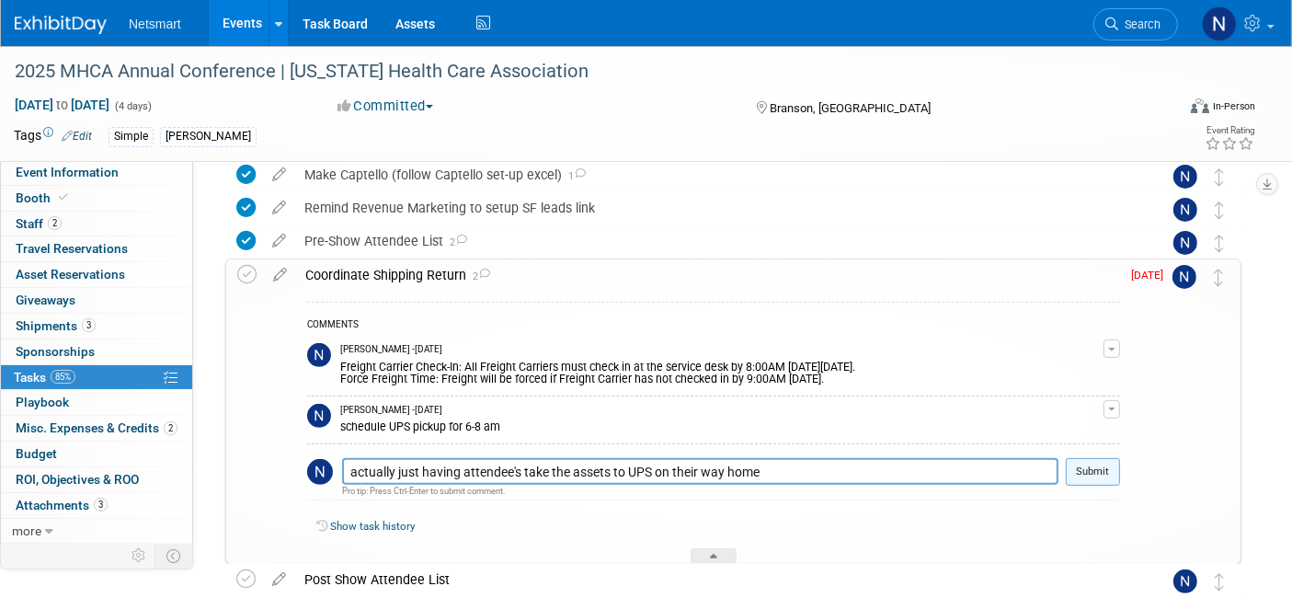
click at [1097, 462] on button "Submit" at bounding box center [1093, 472] width 54 height 28
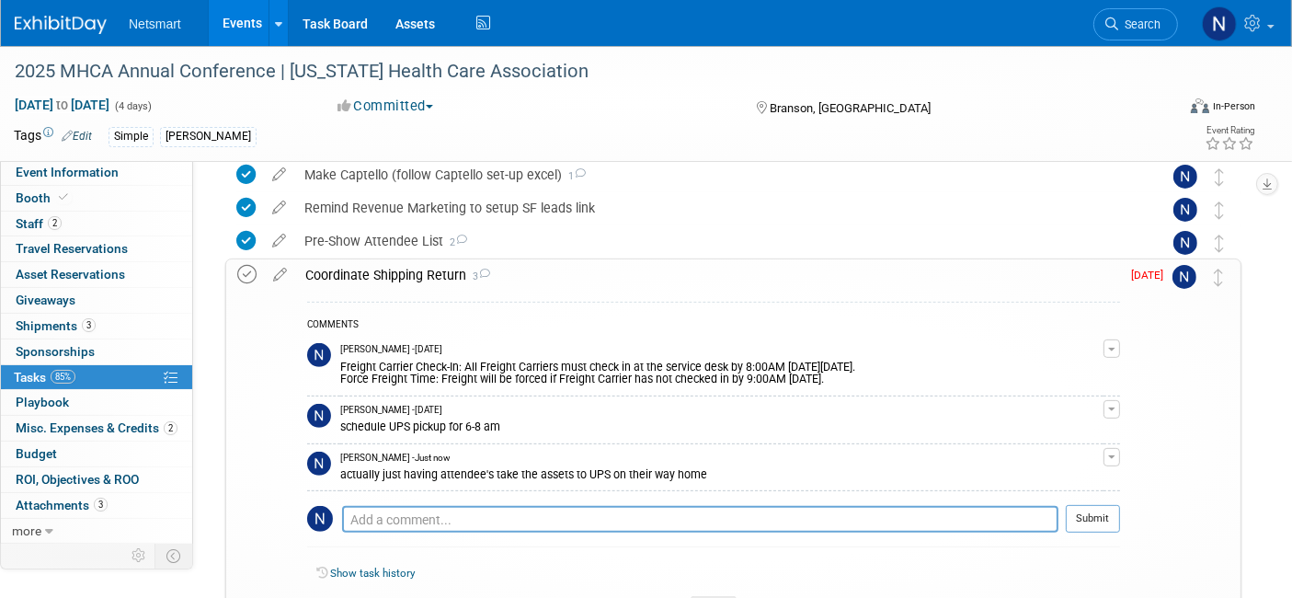
click at [249, 281] on icon at bounding box center [246, 274] width 19 height 19
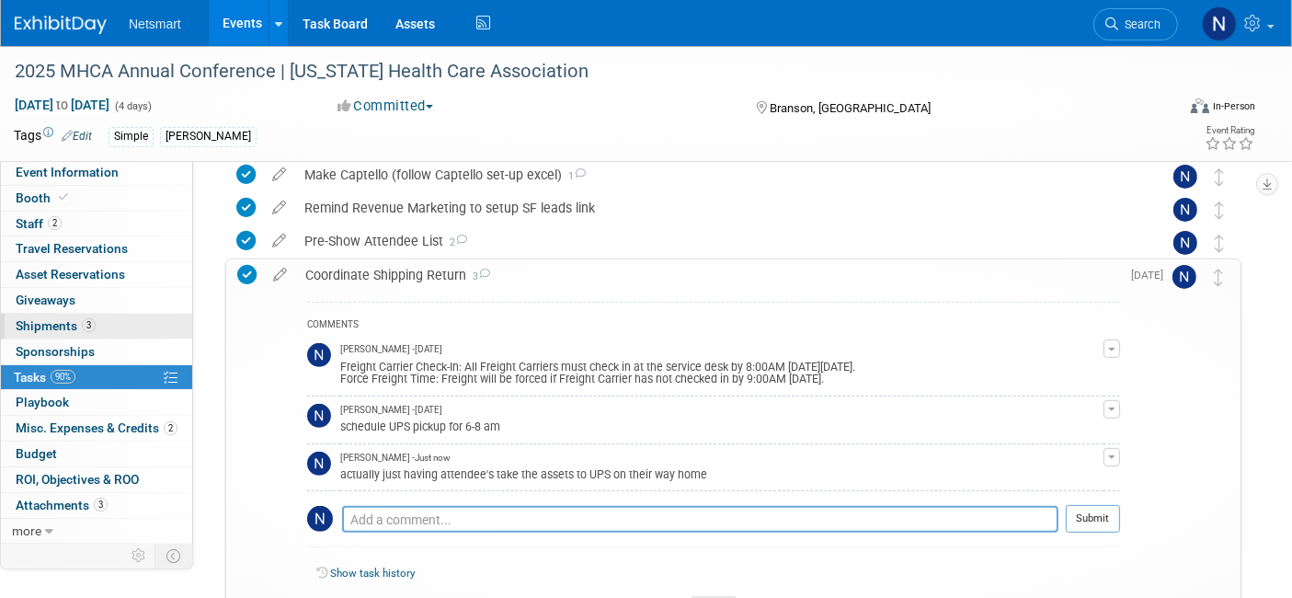
click at [63, 328] on span "Shipments 3" at bounding box center [56, 325] width 80 height 15
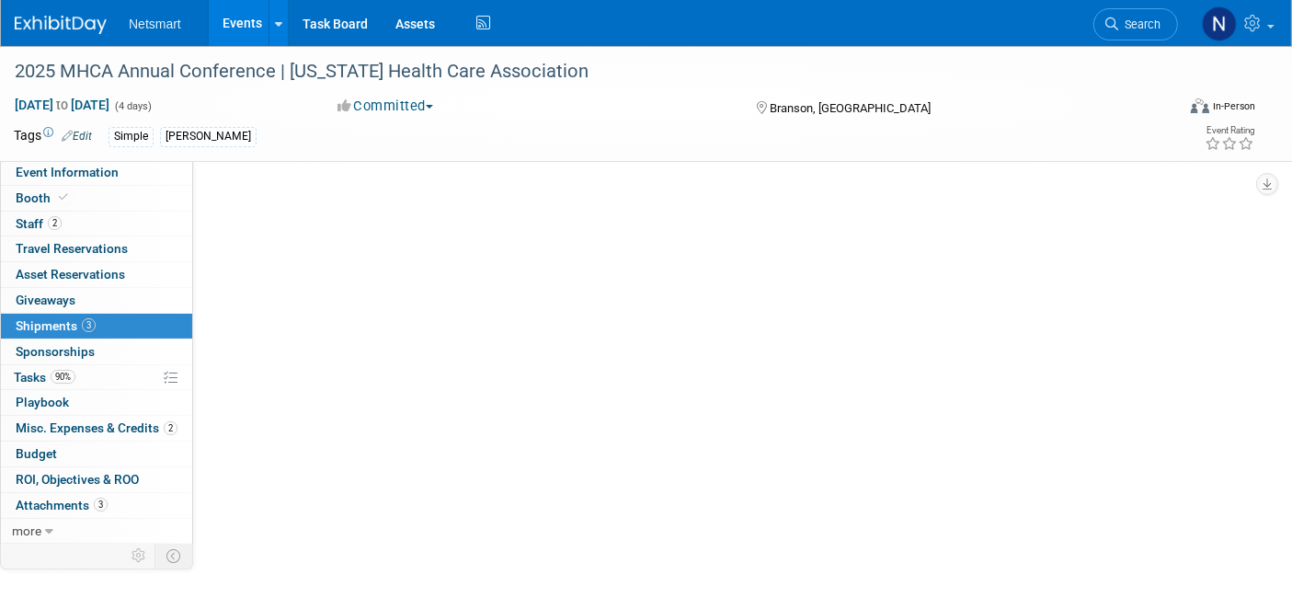
scroll to position [0, 0]
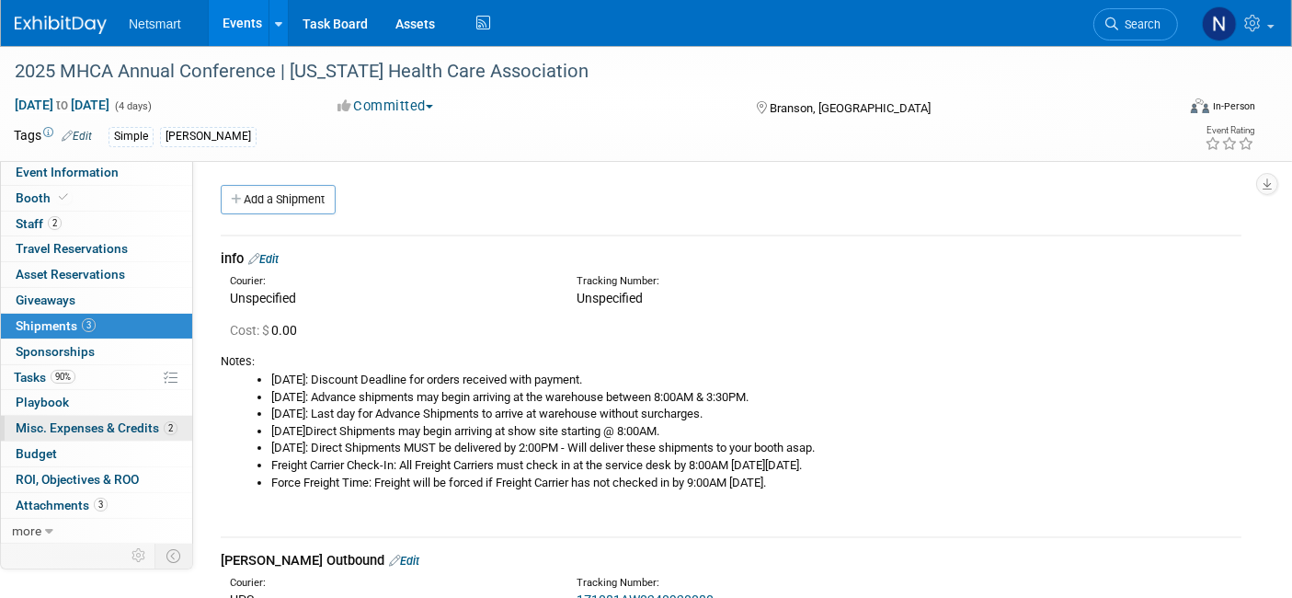
click at [92, 420] on span "Misc. Expenses & Credits 2" at bounding box center [97, 427] width 162 height 15
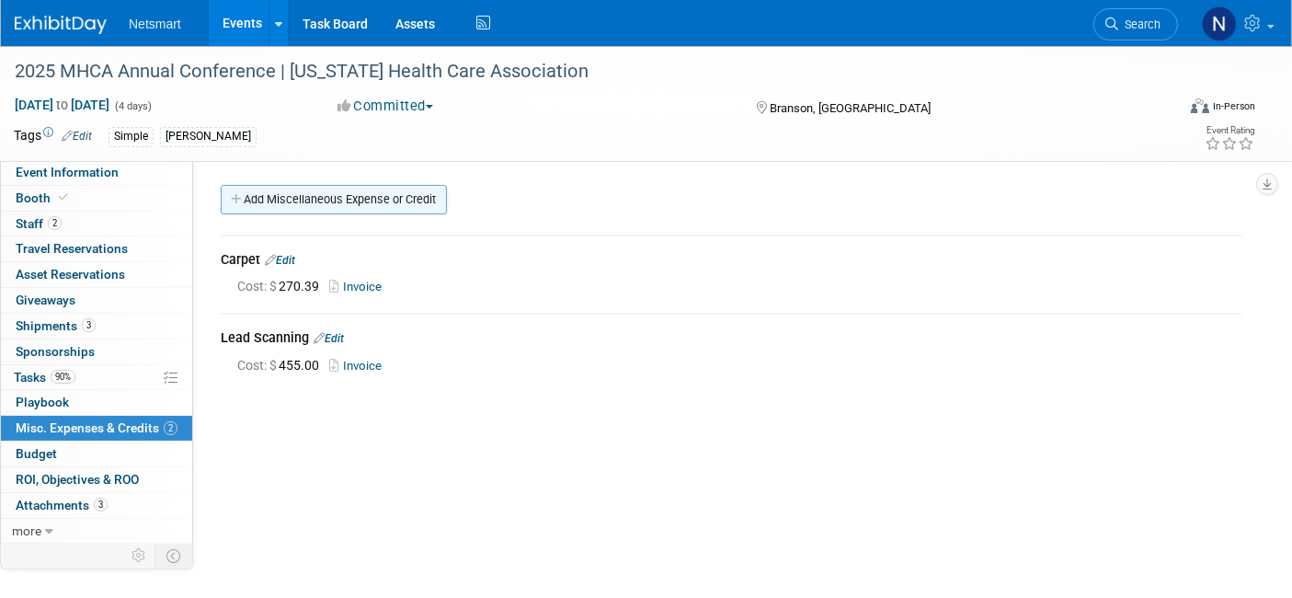
click at [287, 191] on link "Add Miscellaneous Expense or Credit" at bounding box center [334, 199] width 226 height 29
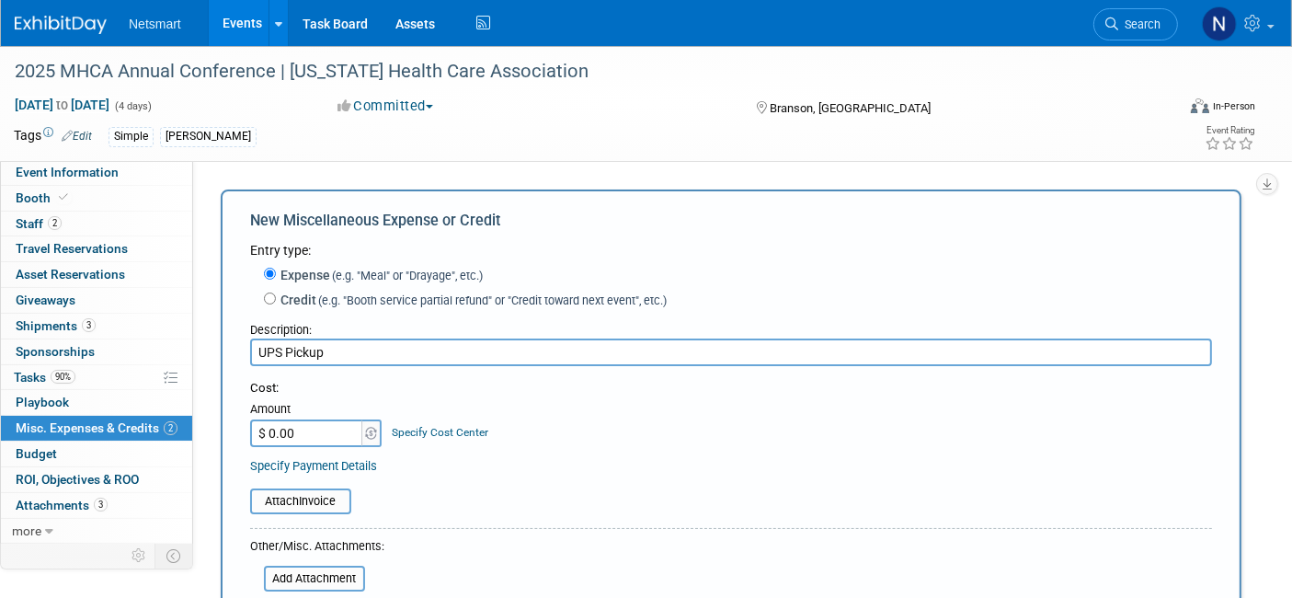
type input "UPS Pickup"
click at [336, 430] on input "$ 0.00" at bounding box center [307, 433] width 115 height 28
type input "$ 9.05"
click at [622, 441] on div "Cost: Amount $ 9.05 Specify Cost Center Cost Center -- Not Specified --" at bounding box center [731, 413] width 962 height 67
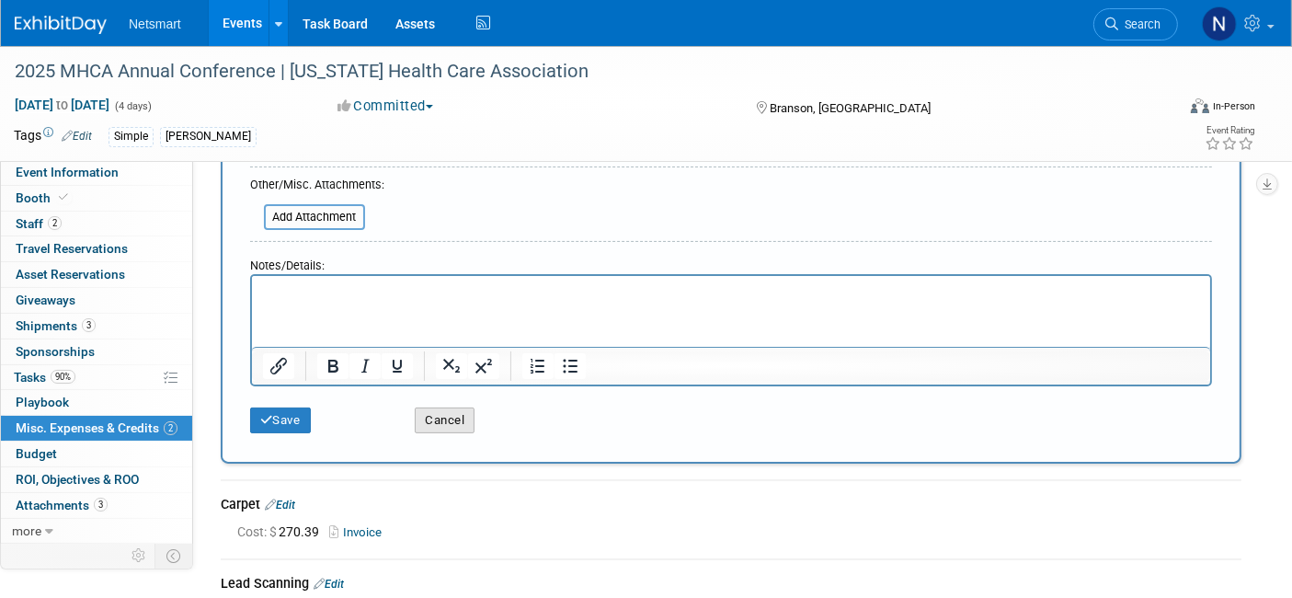
click at [447, 419] on button "Cancel" at bounding box center [445, 420] width 60 height 26
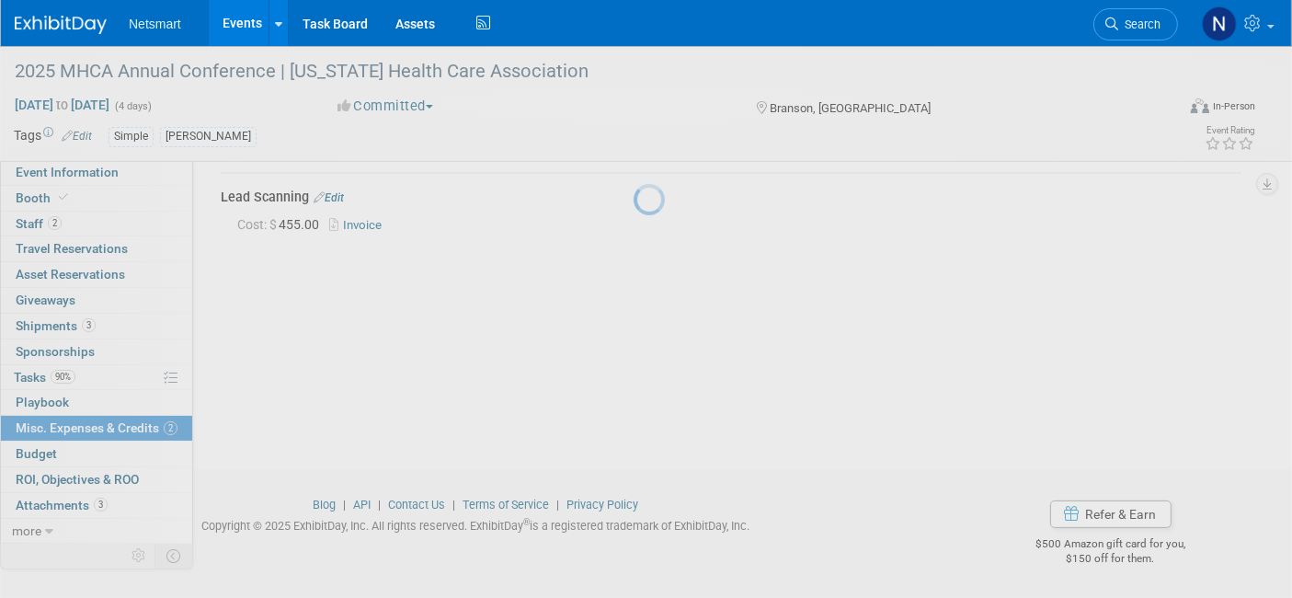
scroll to position [0, 0]
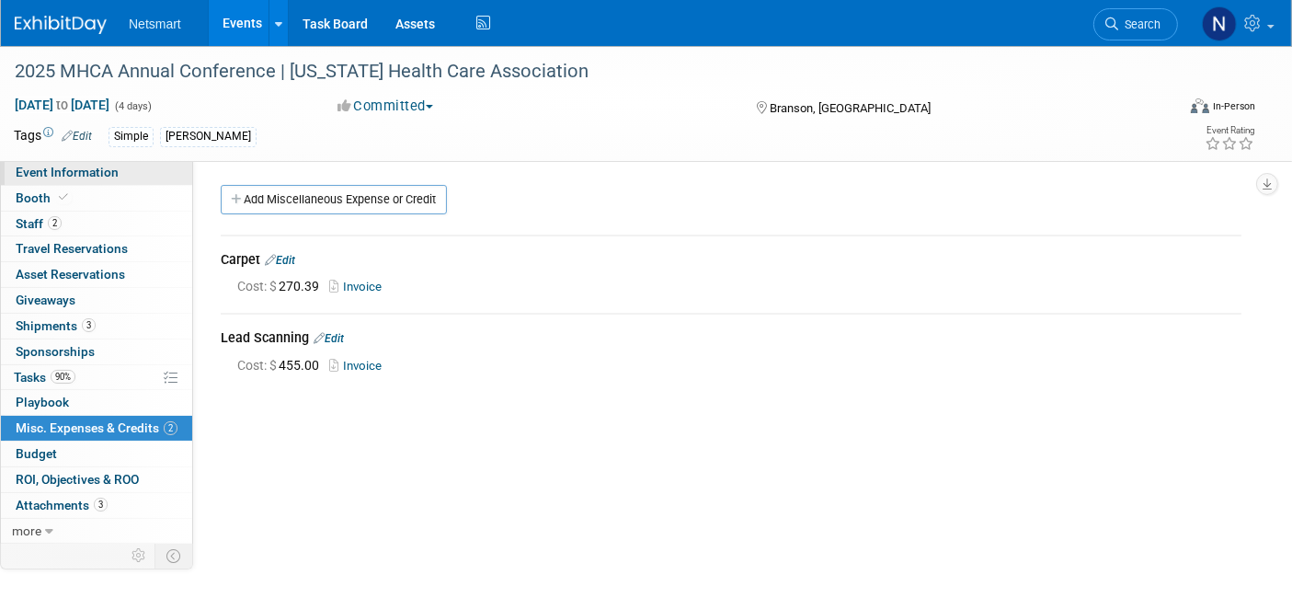
click at [60, 175] on span "Event Information" at bounding box center [67, 172] width 103 height 15
select select "Simple"
select select "3"
select select "No"
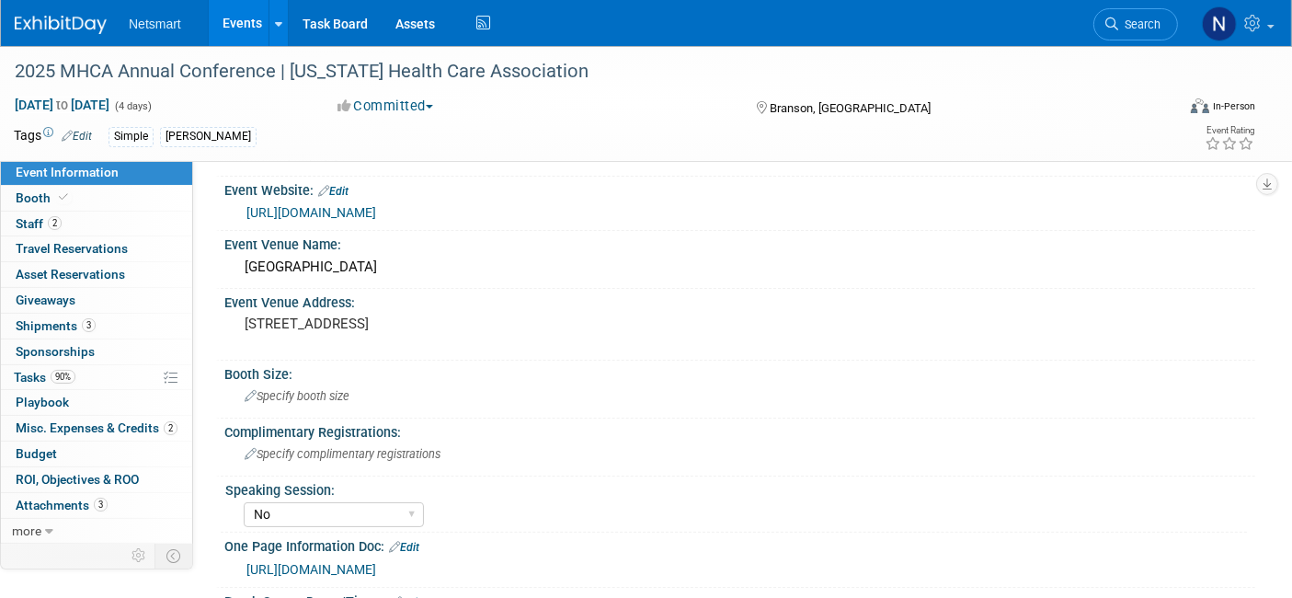
scroll to position [234, 0]
click at [1133, 19] on span "Search" at bounding box center [1139, 24] width 42 height 14
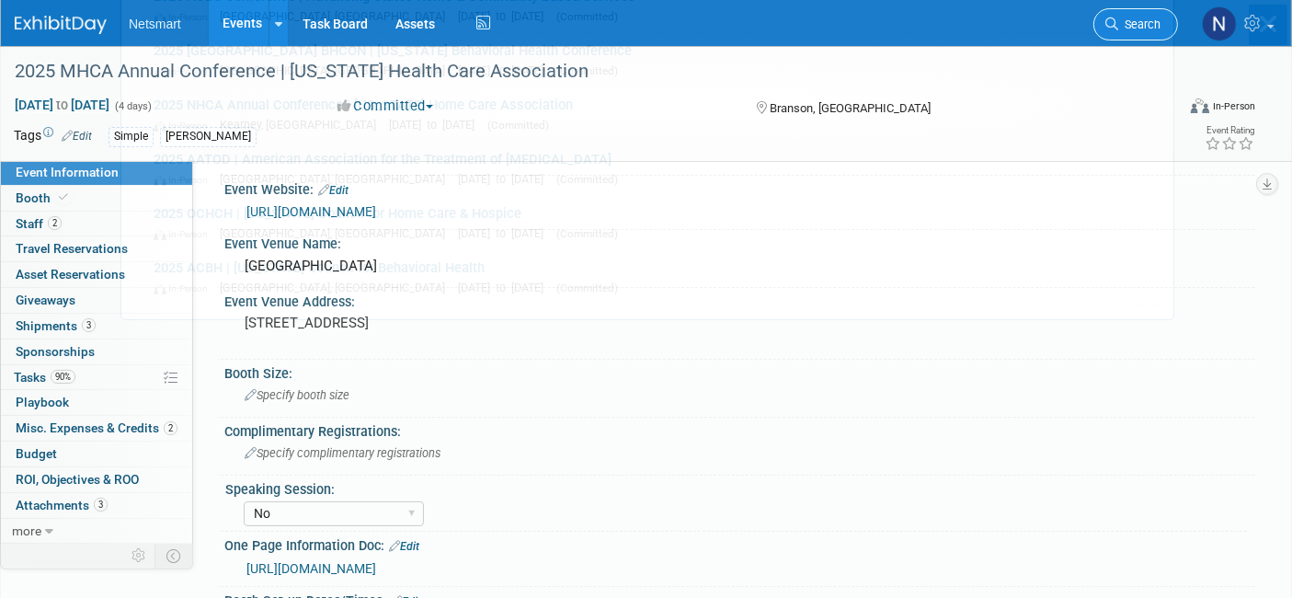
scroll to position [0, 0]
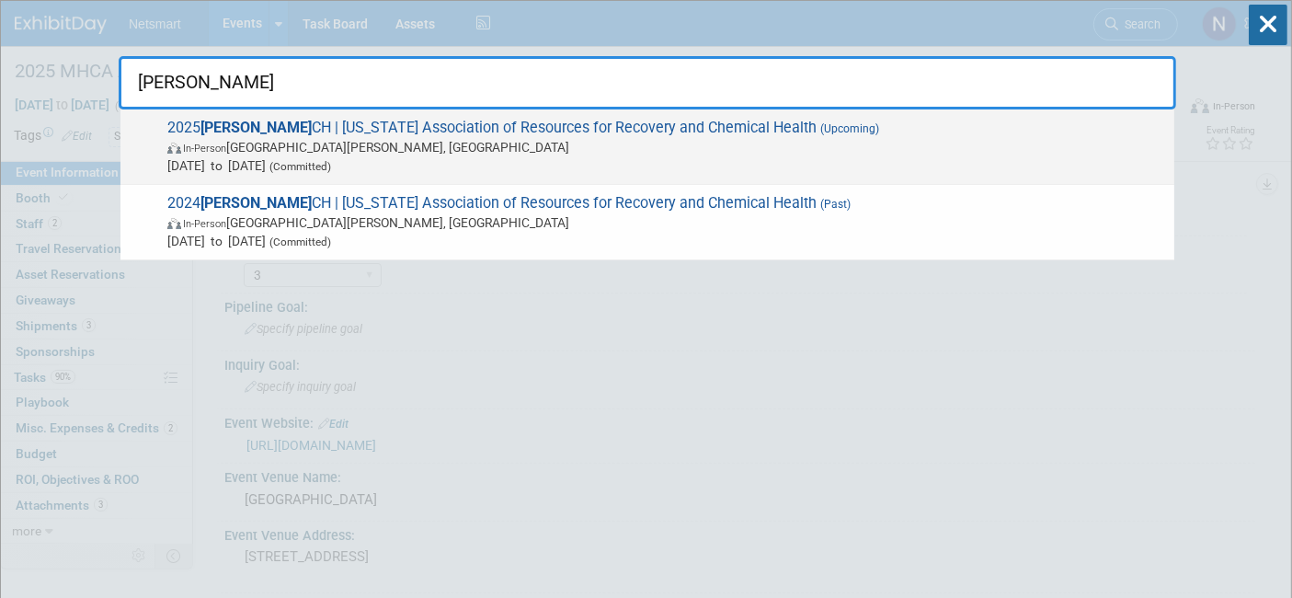
type input "marr"
click at [736, 136] on span "2025 MARR CH | Minnesota Association of Resources for Recovery and Chemical Hea…" at bounding box center [663, 147] width 1003 height 56
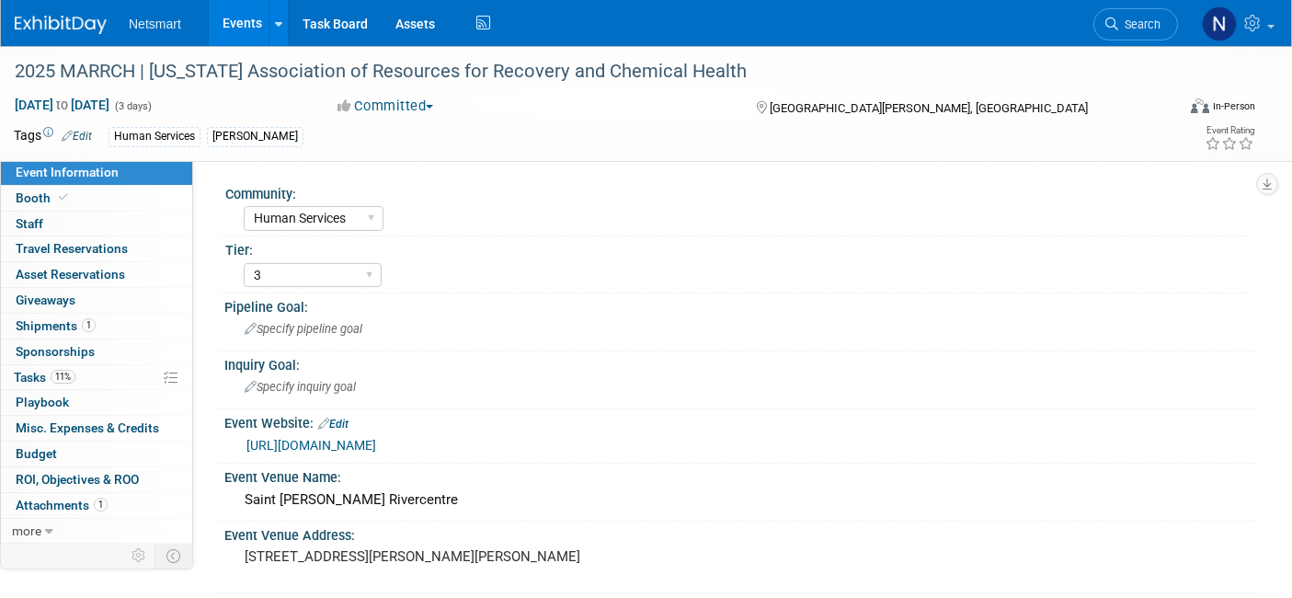
select select "Human Services"
select select "3"
click at [163, 195] on link "Booth" at bounding box center [96, 198] width 191 height 25
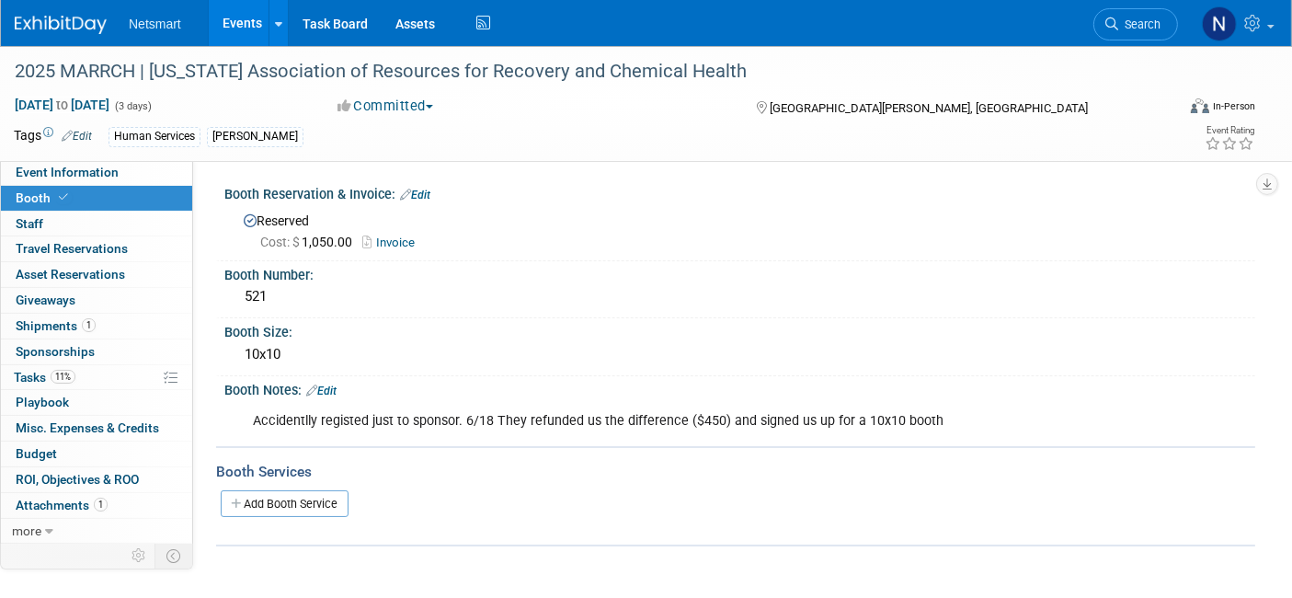
click at [403, 249] on div "Cost: $ 1,050.00 Invoice" at bounding box center [750, 242] width 981 height 19
click at [396, 242] on link "Invoice" at bounding box center [393, 242] width 62 height 14
click at [102, 368] on link "11% Tasks 11%" at bounding box center [96, 377] width 191 height 25
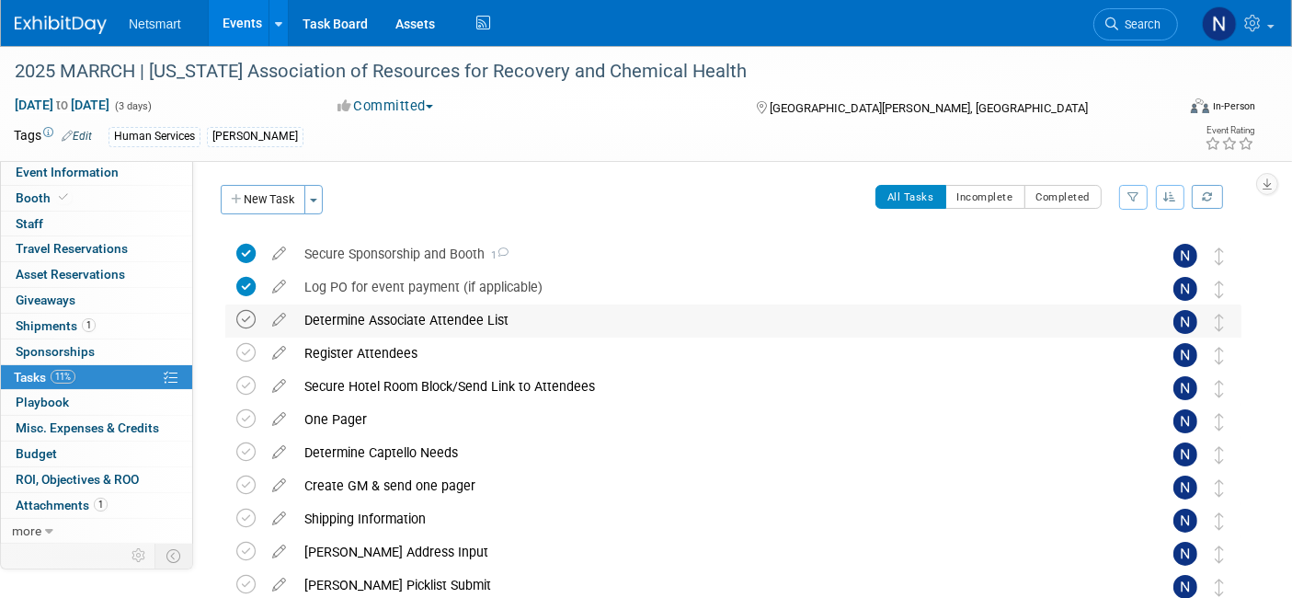
click at [248, 310] on icon at bounding box center [245, 319] width 19 height 19
click at [340, 350] on div "Register Attendees" at bounding box center [716, 353] width 842 height 31
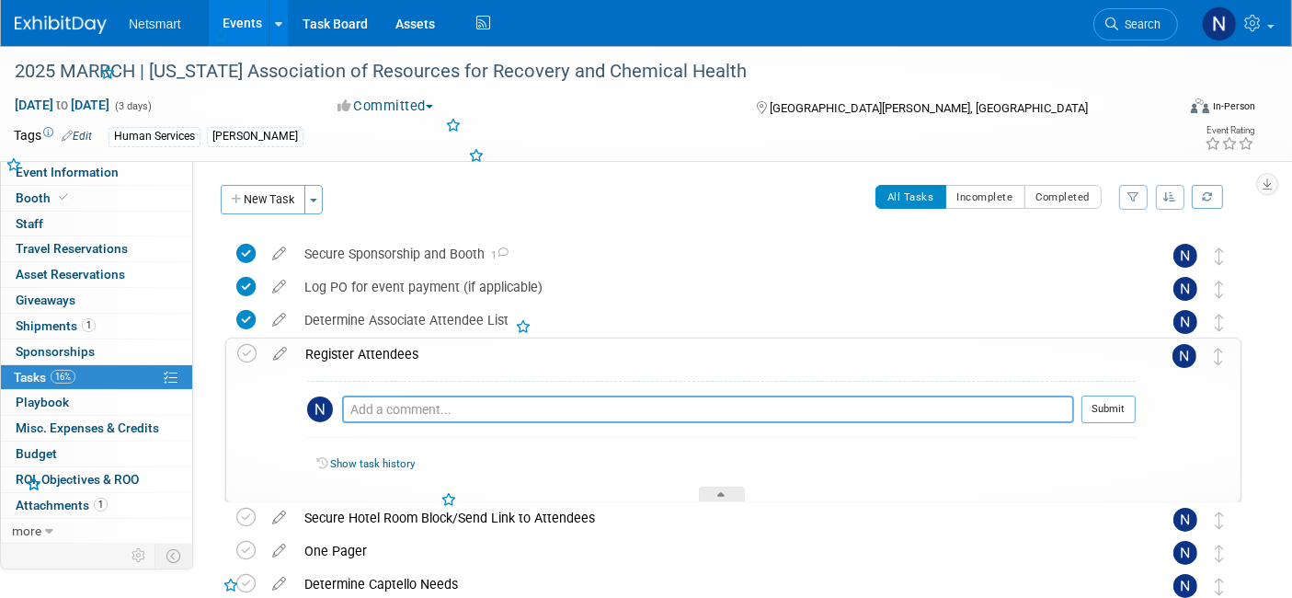
click at [375, 403] on textarea at bounding box center [708, 410] width 732 height 28
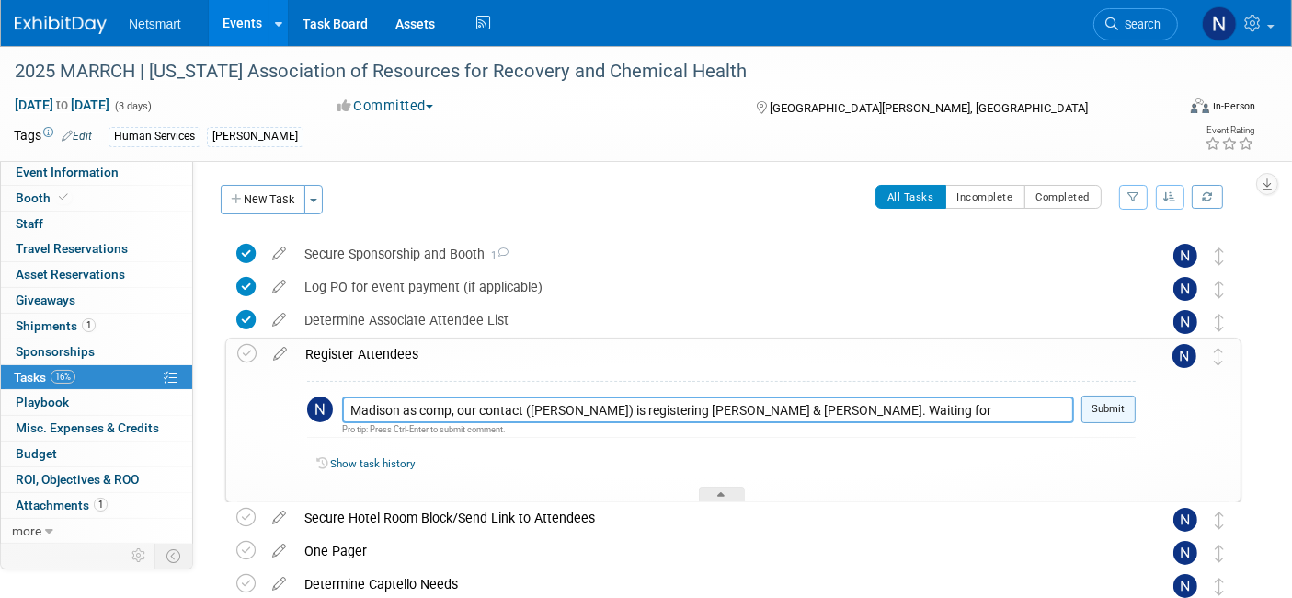
type textarea "Madison as comp, our contact (Bonnie) is registering Taylor & Collin. Waiting f…"
click at [1107, 408] on button "Submit" at bounding box center [1109, 410] width 54 height 28
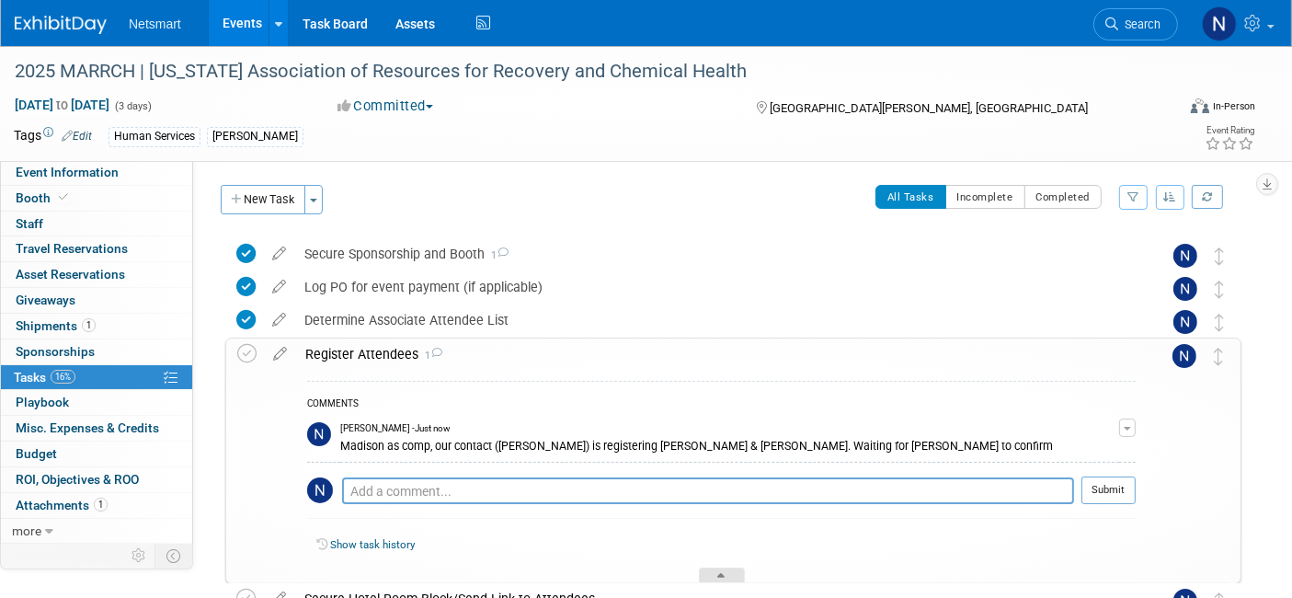
click at [715, 573] on div at bounding box center [722, 576] width 46 height 16
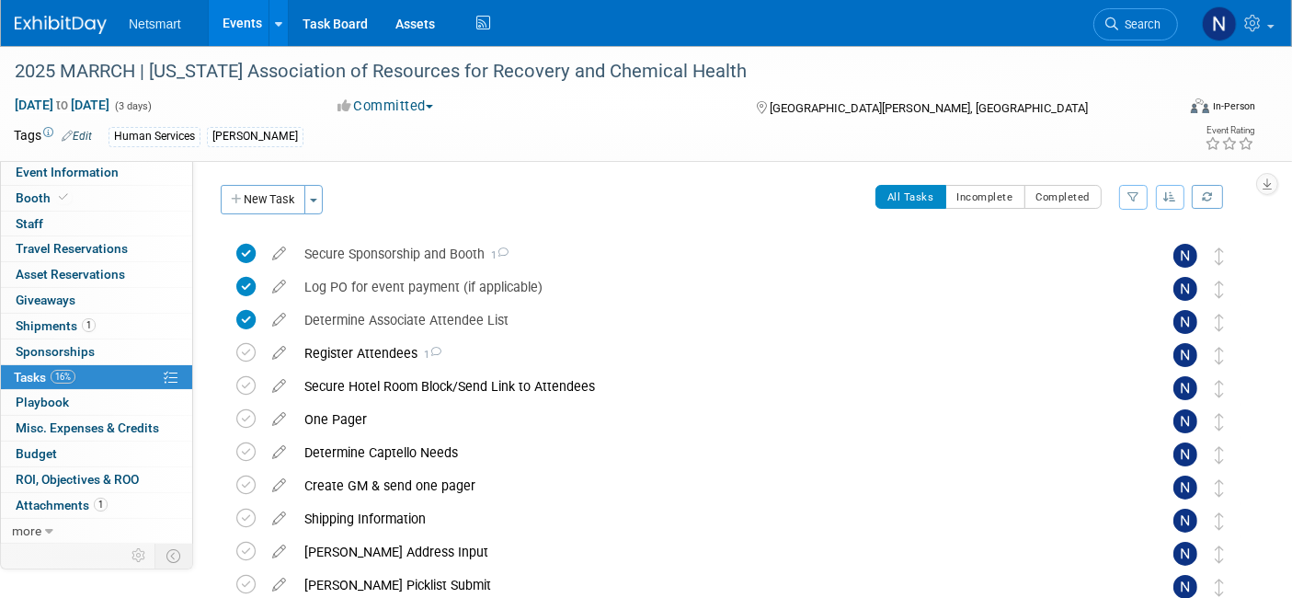
click at [1151, 6] on li "Search" at bounding box center [1136, 22] width 85 height 45
click at [1129, 28] on span "Search" at bounding box center [1139, 24] width 42 height 14
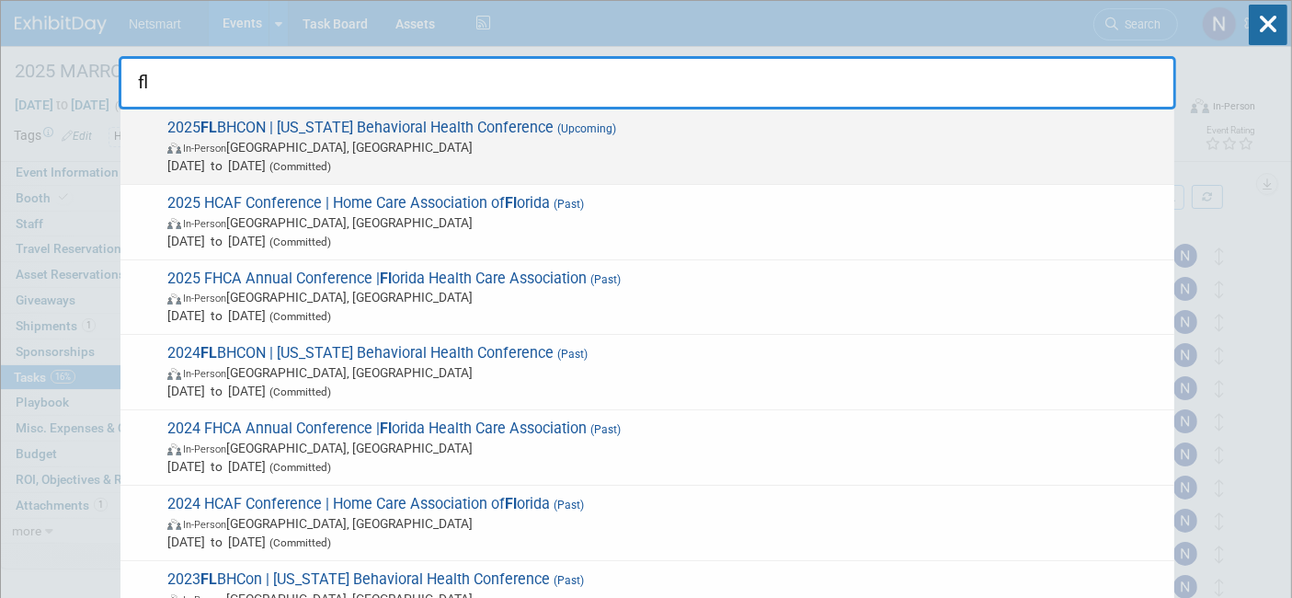
type input "fl"
click at [666, 143] on span "In-Person Orlando, FL" at bounding box center [666, 147] width 998 height 18
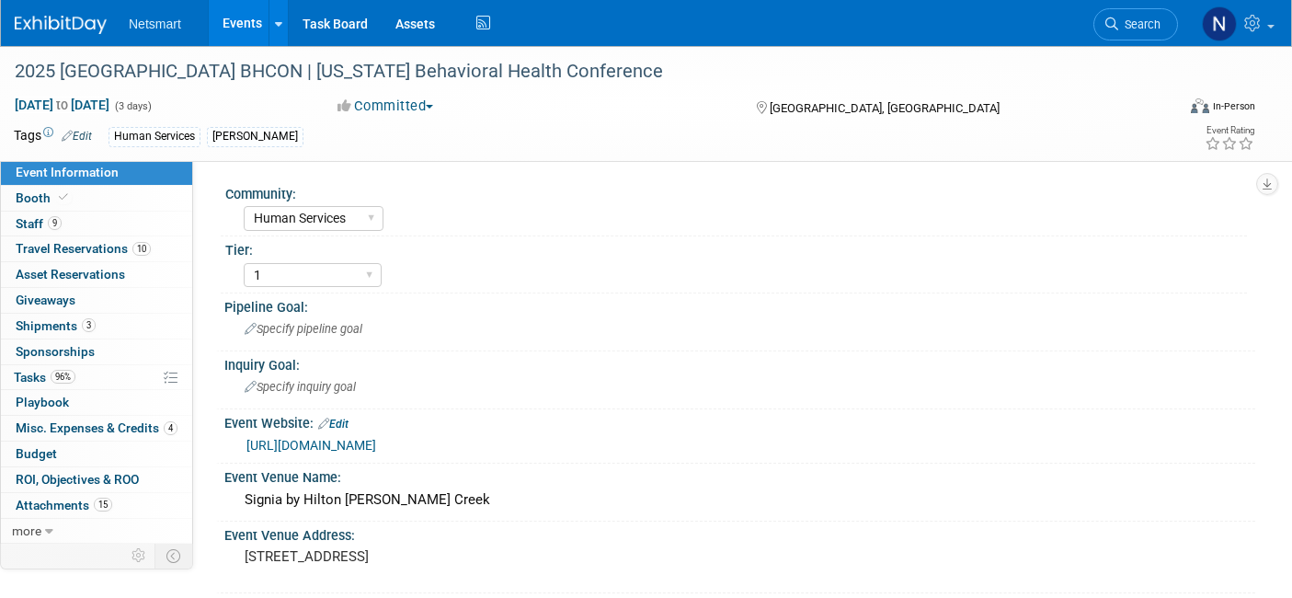
select select "Human Services"
select select "1"
select select "Yes"
click at [118, 427] on span "Misc. Expenses & Credits 4" at bounding box center [97, 427] width 162 height 15
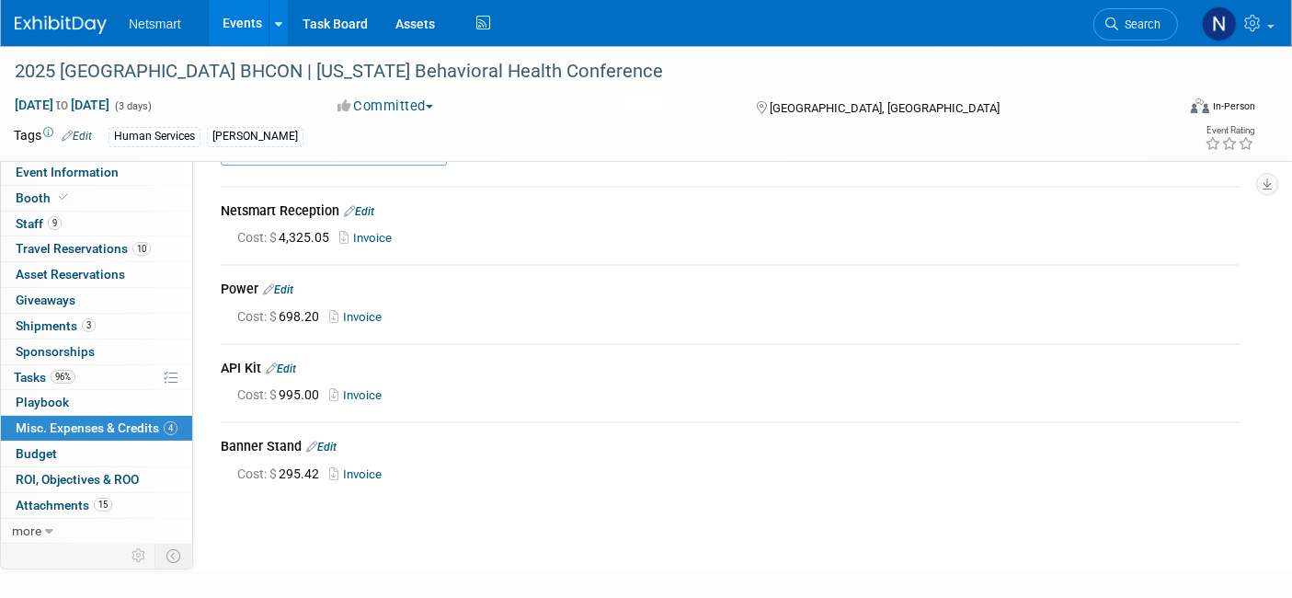
scroll to position [50, 0]
